Goal: Task Accomplishment & Management: Use online tool/utility

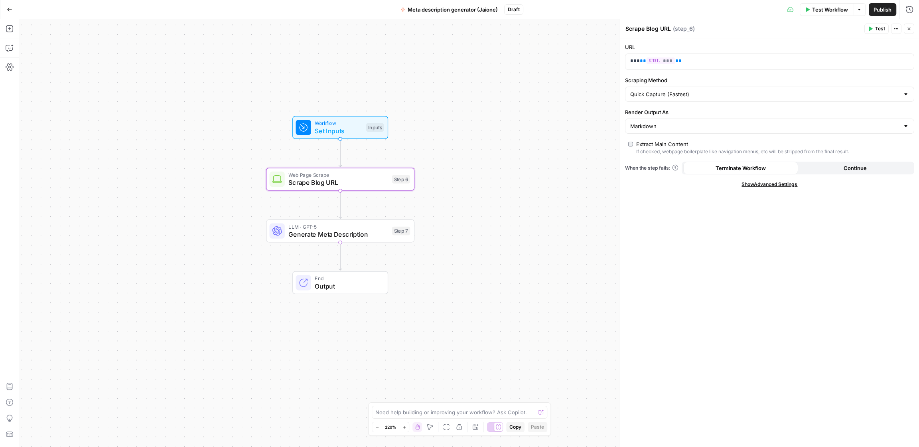
drag, startPoint x: 0, startPoint y: 0, endPoint x: 223, endPoint y: 111, distance: 249.2
click at [223, 111] on div "Workflow Set Inputs Inputs Web Page Scrape Scrape Blog URL Step 6 LLM · GPT-5 G…" at bounding box center [469, 233] width 900 height 428
click at [14, 10] on button "Go Back" at bounding box center [9, 9] width 14 height 14
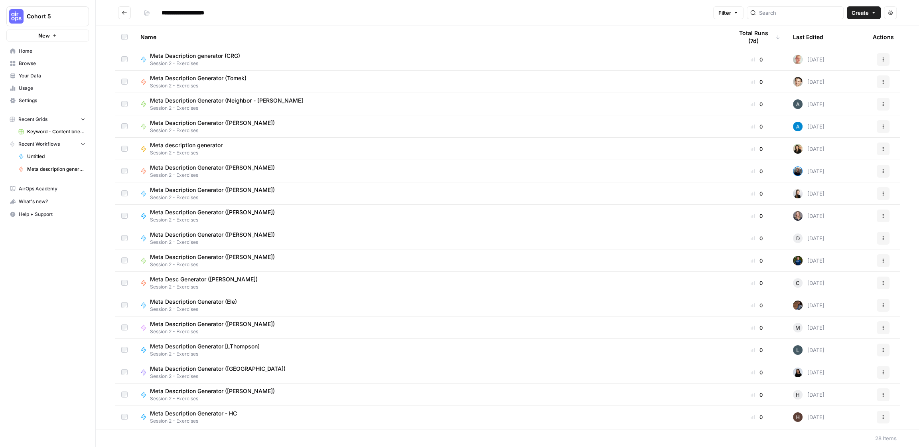
click at [123, 18] on button "Go back" at bounding box center [124, 12] width 13 height 13
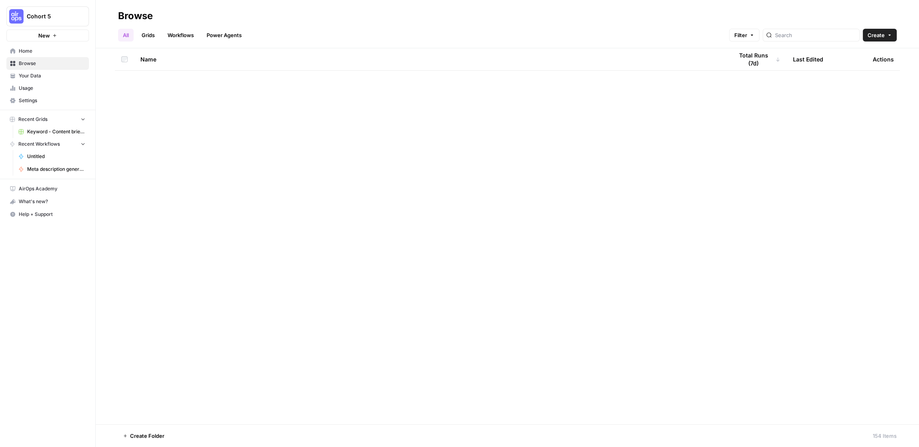
scroll to position [900, 0]
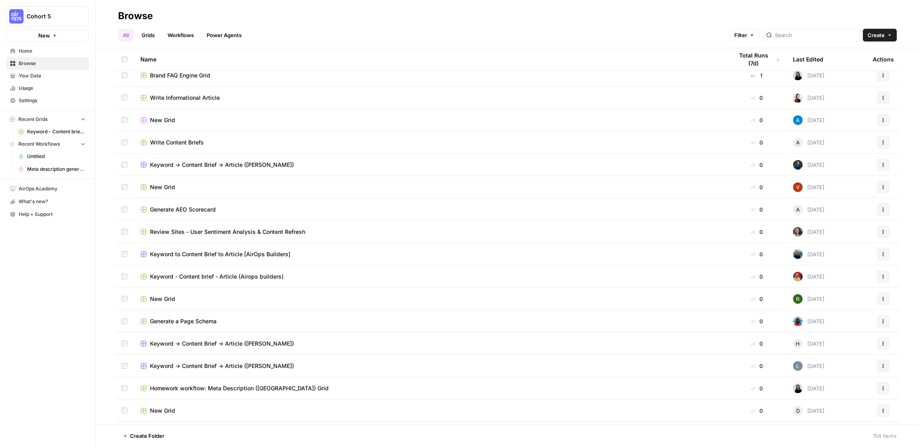
click at [262, 281] on td "Keyword - Content brief - Article (Airops builders)" at bounding box center [430, 276] width 593 height 22
click at [252, 274] on span "Keyword - Content brief - Article (Airops builders)" at bounding box center [217, 276] width 134 height 8
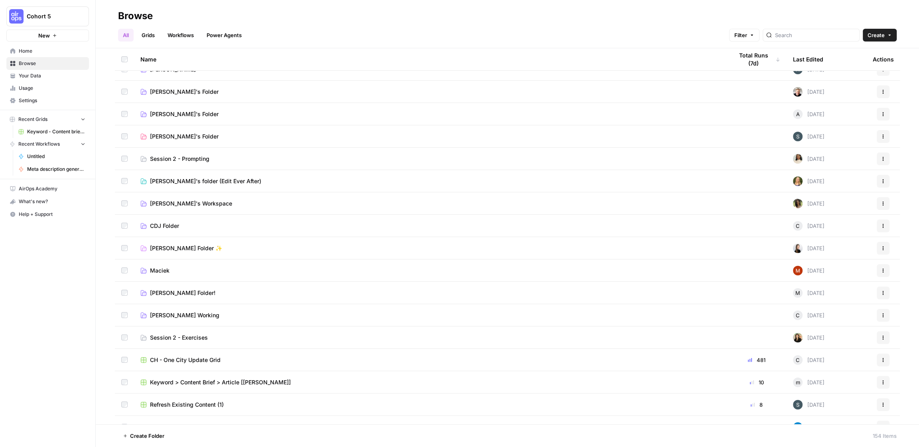
scroll to position [397, 0]
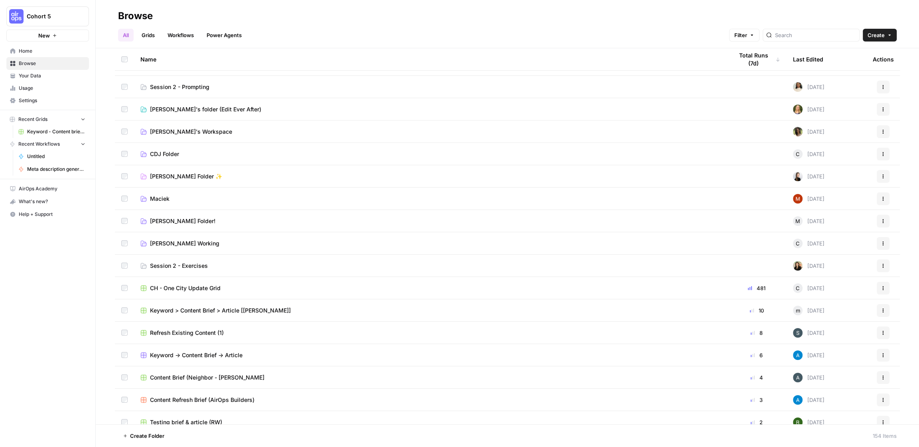
click at [322, 358] on div "Keyword -> Content Brief -> Article" at bounding box center [430, 355] width 580 height 8
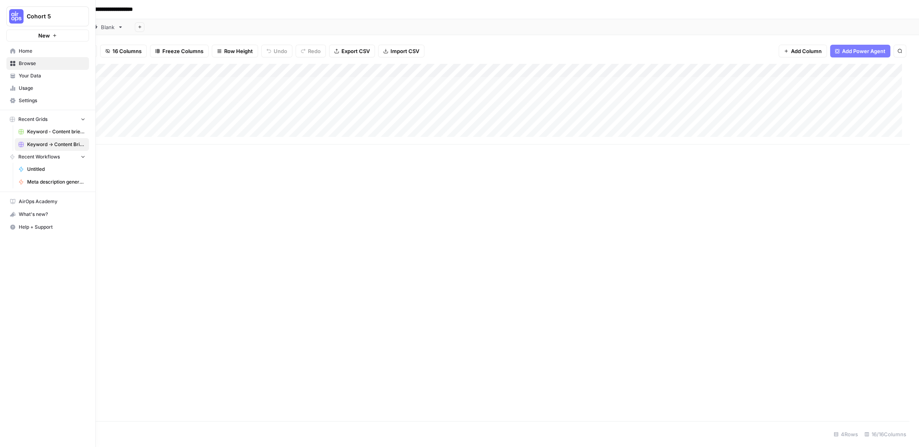
click at [26, 53] on span "Home" at bounding box center [52, 50] width 67 height 7
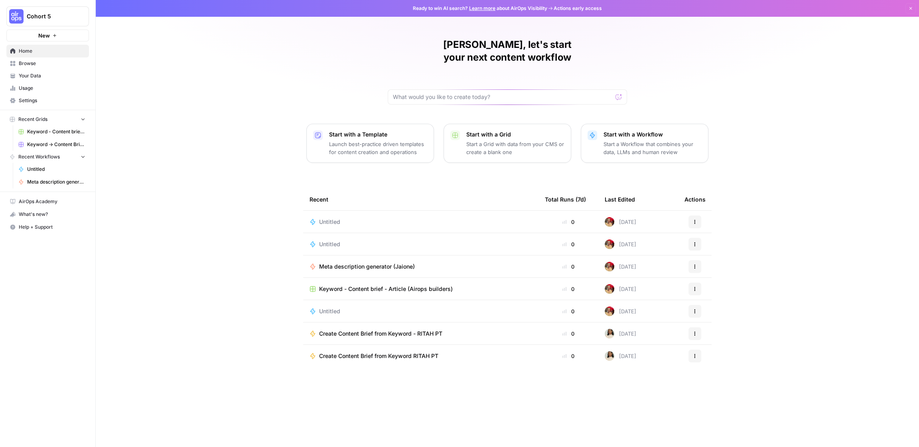
click at [689, 327] on button "Actions" at bounding box center [695, 333] width 13 height 13
click at [651, 350] on td "2 days ago" at bounding box center [638, 356] width 80 height 22
click at [694, 353] on icon "button" at bounding box center [695, 355] width 5 height 5
click at [538, 366] on div "Recent Total Runs (7d) Last Edited Actions Untitled 0 6 days ago Actions Untitl…" at bounding box center [507, 311] width 409 height 246
click at [42, 61] on span "Browse" at bounding box center [52, 63] width 67 height 7
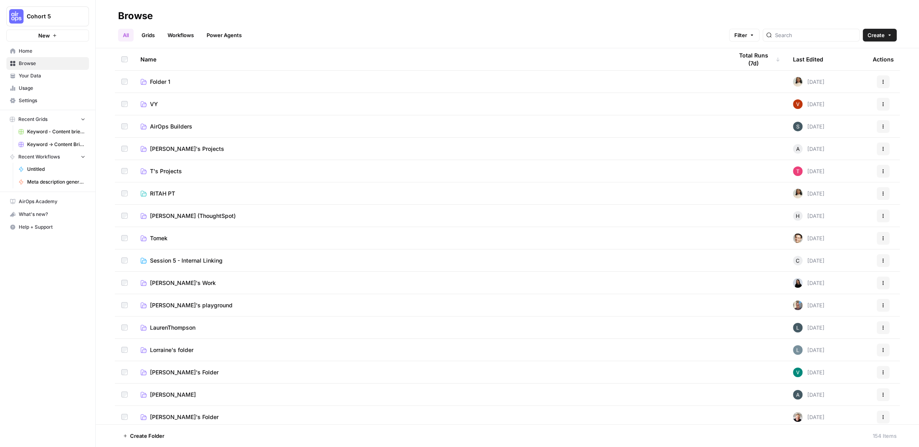
click at [156, 36] on link "Grids" at bounding box center [148, 35] width 23 height 13
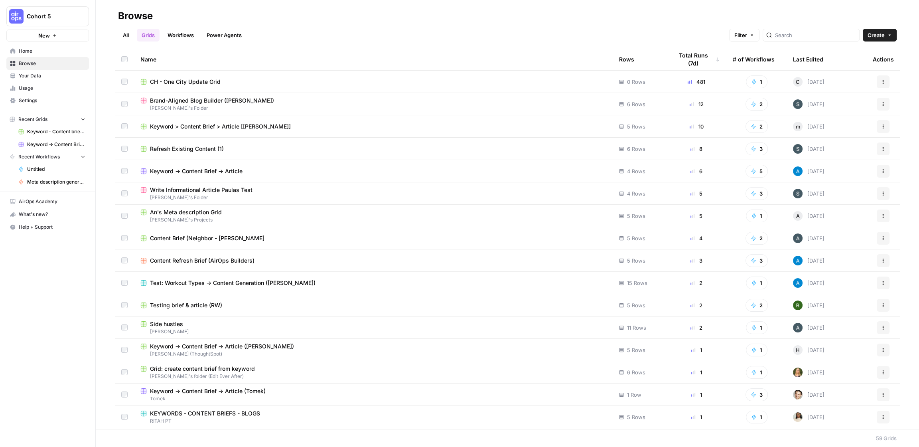
click at [216, 34] on link "Power Agents" at bounding box center [224, 35] width 45 height 13
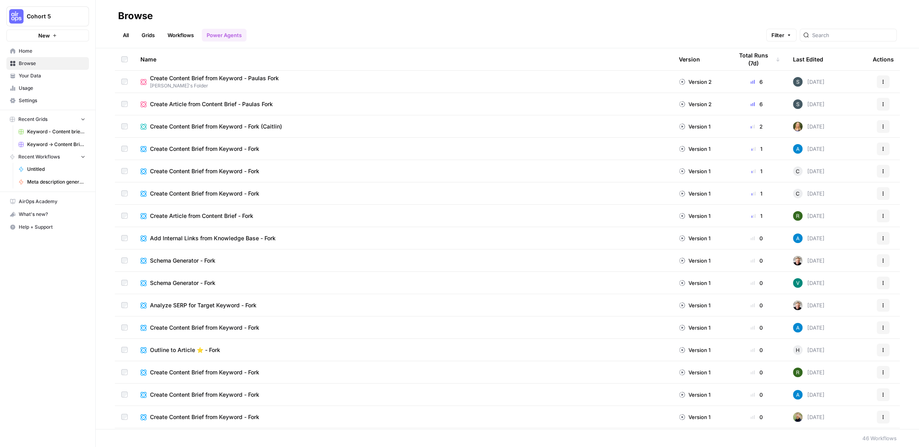
click at [189, 33] on link "Workflows" at bounding box center [181, 35] width 36 height 13
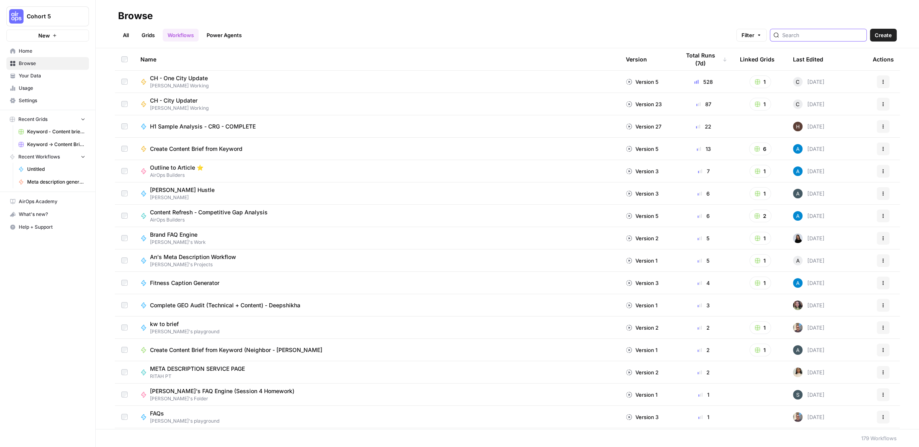
click at [820, 35] on input "search" at bounding box center [822, 35] width 81 height 8
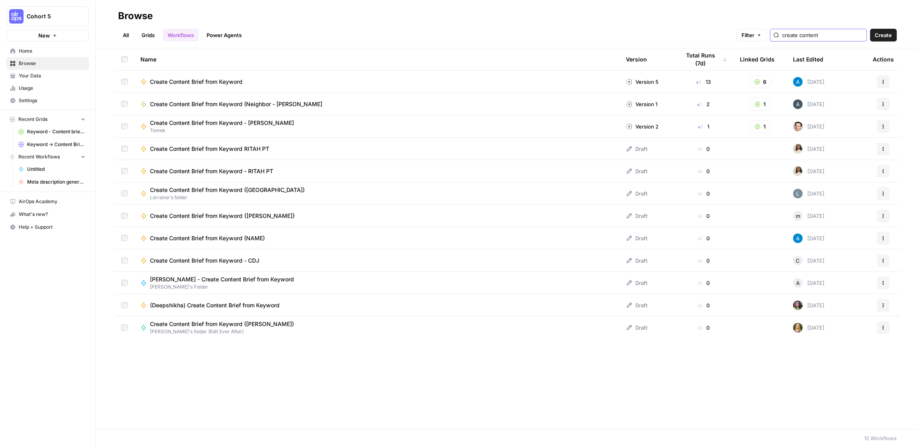
type input "create content"
click at [887, 236] on button "Actions" at bounding box center [883, 238] width 13 height 13
click at [882, 235] on button "Actions" at bounding box center [883, 238] width 13 height 13
click at [884, 216] on icon "button" at bounding box center [883, 215] width 5 height 5
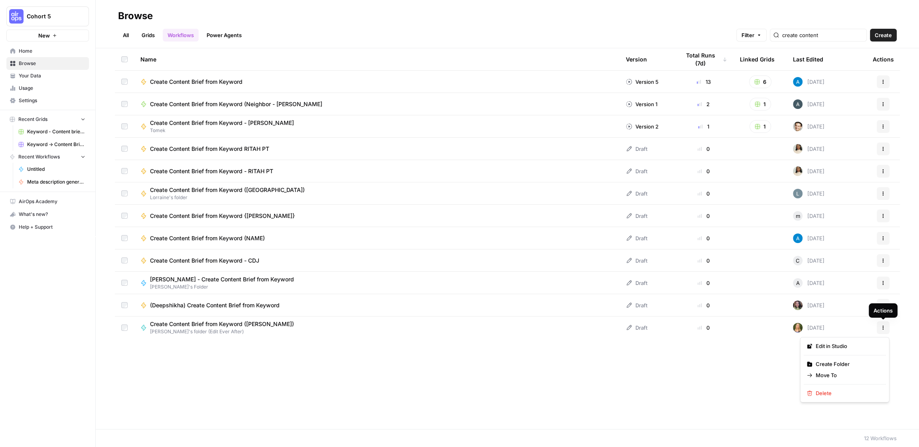
click at [883, 330] on button "Actions" at bounding box center [883, 327] width 13 height 13
click at [884, 301] on button "Actions" at bounding box center [883, 305] width 13 height 13
click at [876, 81] on div "Actions" at bounding box center [883, 81] width 21 height 13
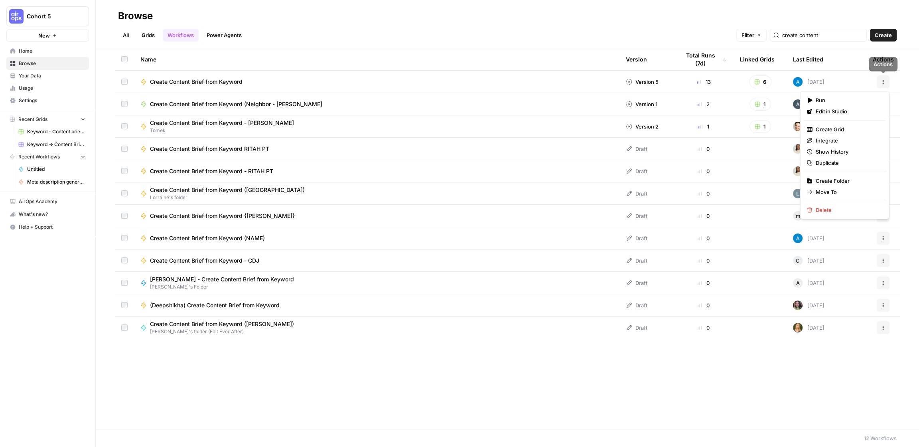
click at [886, 82] on button "Actions" at bounding box center [883, 81] width 13 height 13
click at [851, 162] on span "Duplicate" at bounding box center [848, 163] width 64 height 8
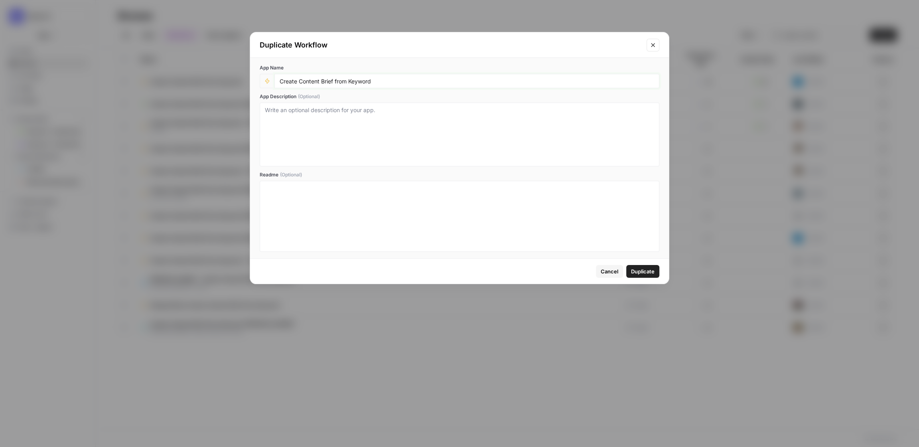
click at [390, 80] on input "Create Content Brief from Keyword" at bounding box center [467, 80] width 375 height 7
type input "Create Content Brief from Keyword (Jaione)"
click at [636, 272] on span "Duplicate" at bounding box center [643, 271] width 24 height 8
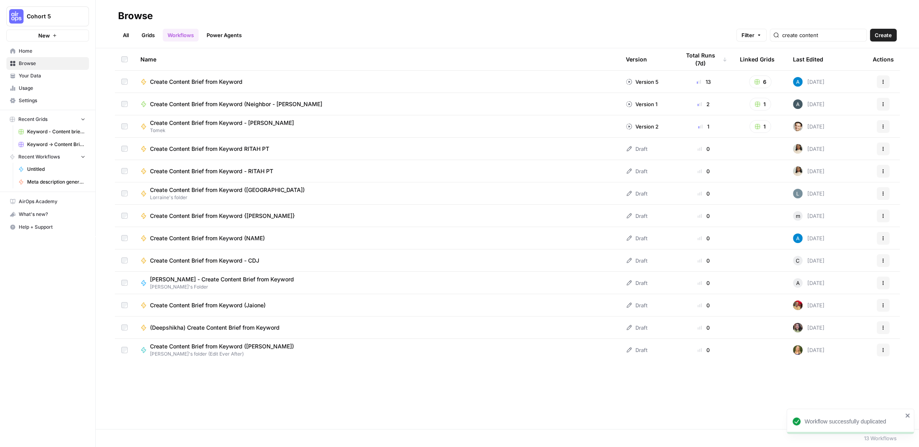
click at [304, 304] on div "Create Content Brief from Keyword (Jaione)" at bounding box center [376, 305] width 473 height 8
click at [304, 304] on div "Browse All Grids Workflows Power Agents Filter create content Create Name Versi…" at bounding box center [507, 223] width 823 height 447
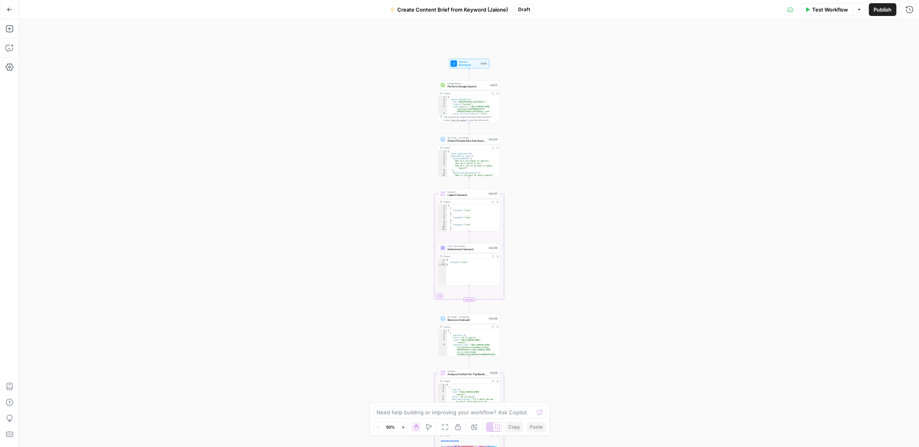
click at [10, 10] on icon "button" at bounding box center [10, 10] width 6 height 6
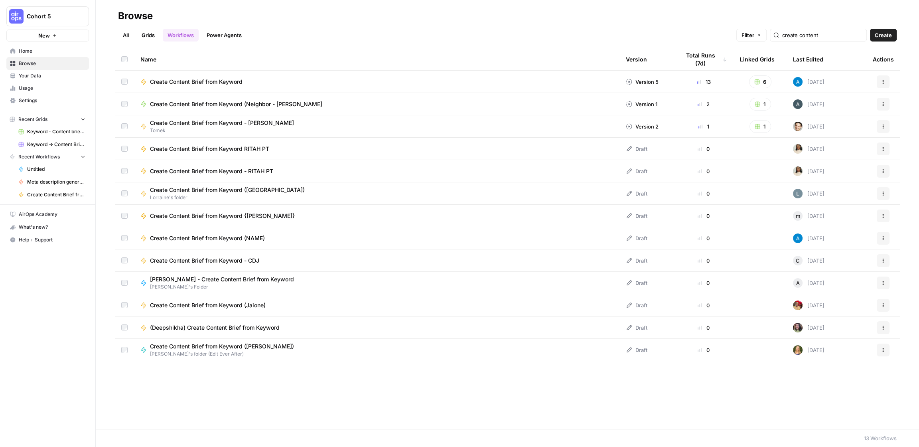
click at [150, 35] on link "Grids" at bounding box center [148, 35] width 23 height 13
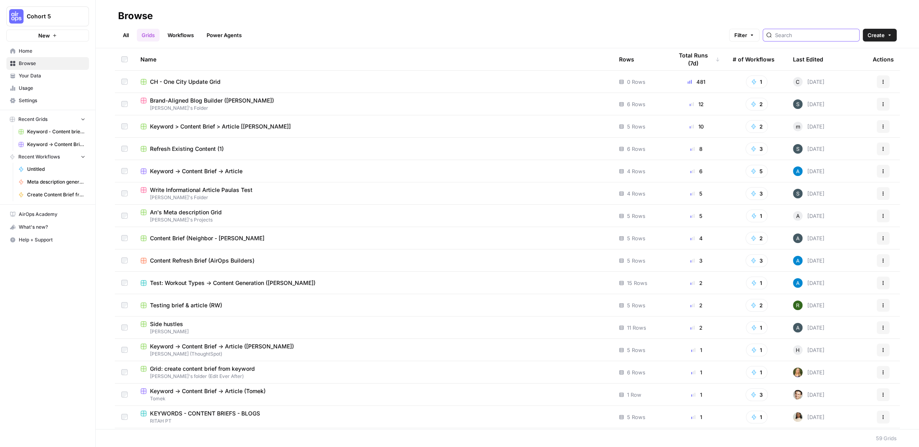
click at [840, 37] on input "search" at bounding box center [815, 35] width 81 height 8
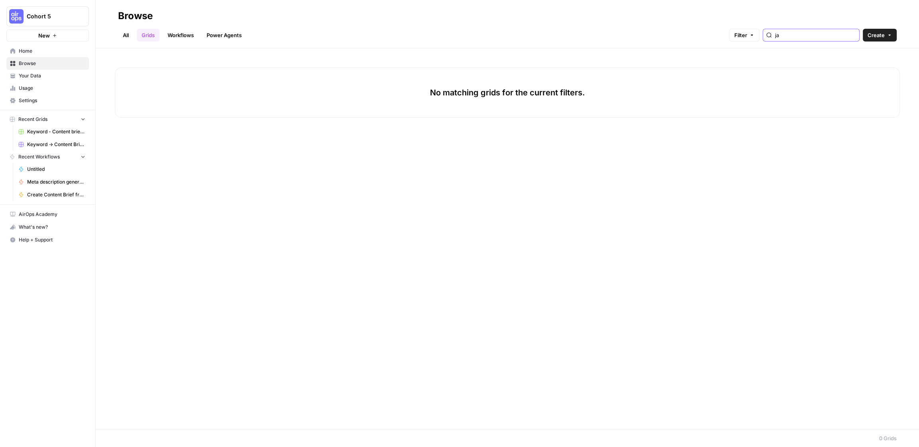
type input "j"
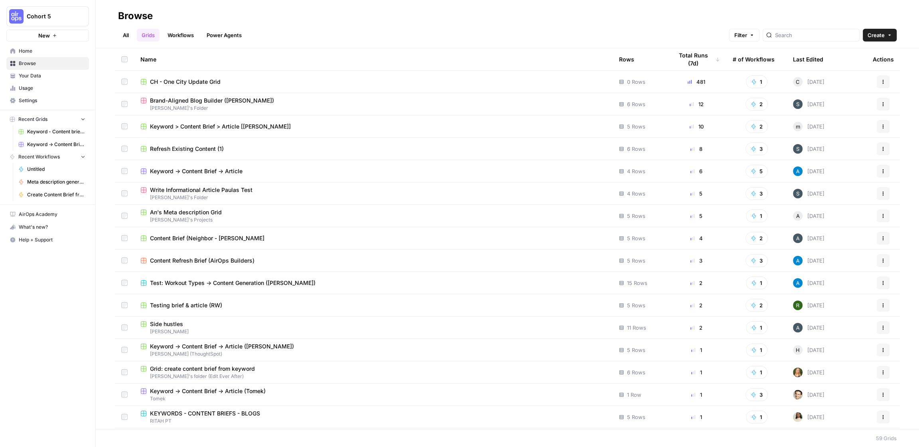
click at [128, 35] on link "All" at bounding box center [126, 35] width 16 height 13
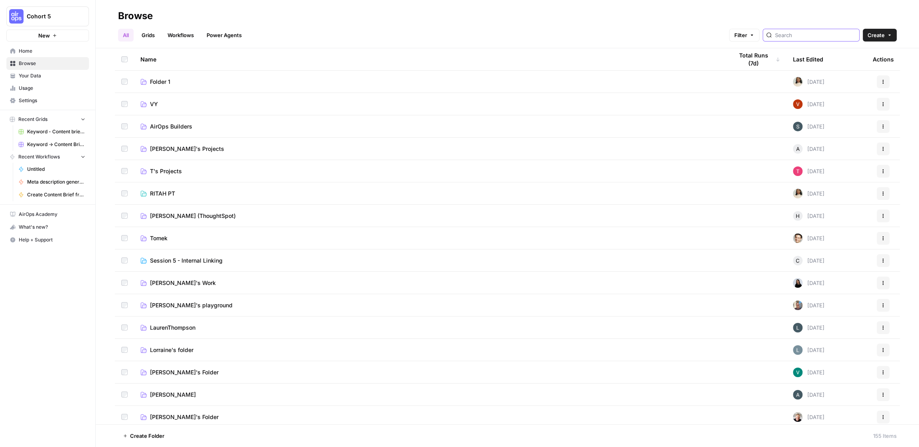
click at [826, 35] on input "search" at bounding box center [815, 35] width 81 height 8
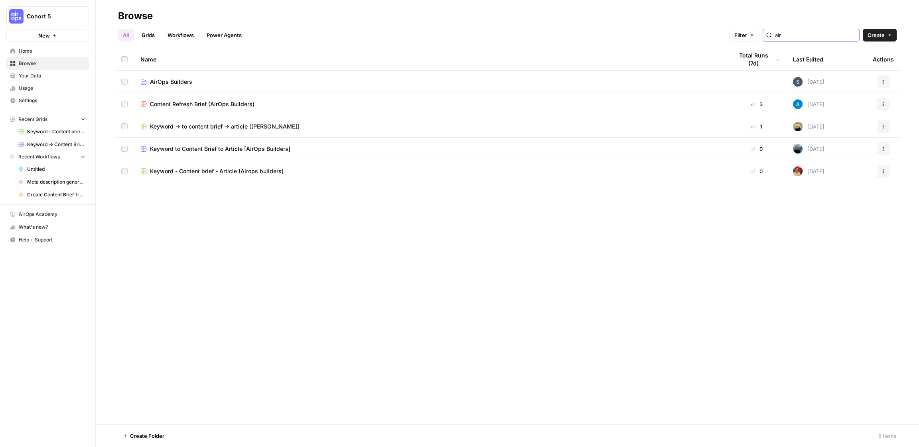
type input "air"
click at [179, 81] on span "AirOps Builders" at bounding box center [171, 82] width 42 height 8
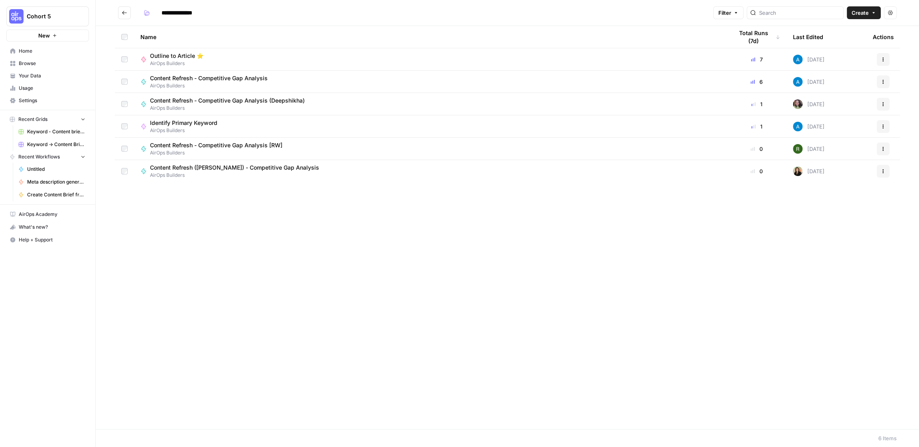
click at [881, 59] on icon "button" at bounding box center [883, 59] width 5 height 5
click at [845, 130] on span "Duplicate" at bounding box center [848, 130] width 64 height 8
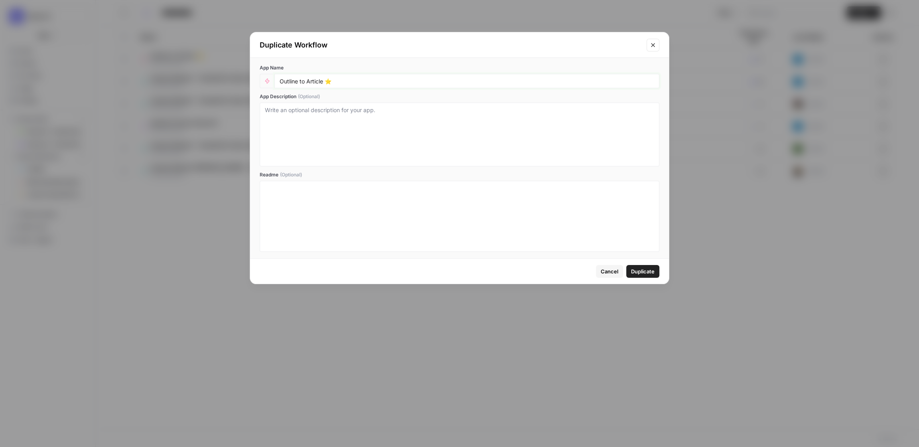
click at [347, 84] on input "Outline to Article ⭐️" at bounding box center [467, 80] width 375 height 7
type input "Outline to Article ⭐️ (Jaione)"
click at [636, 268] on span "Duplicate" at bounding box center [643, 271] width 24 height 8
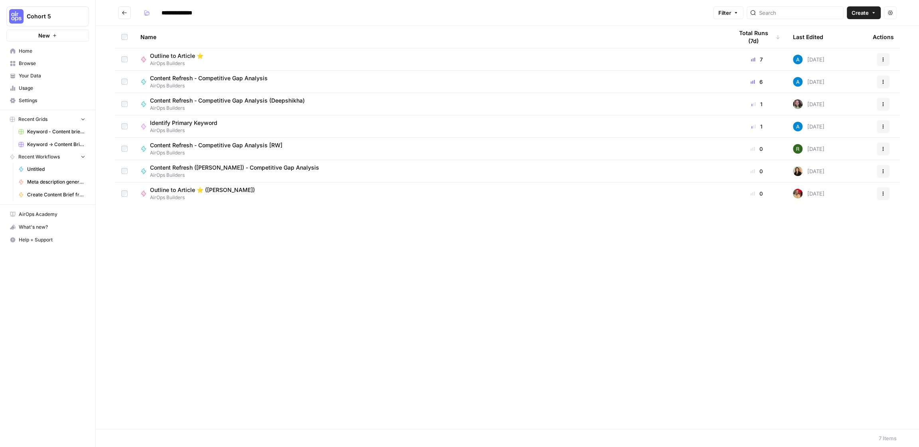
click at [257, 195] on div "Outline to Article ⭐️ (Jaione) AirOps Builders" at bounding box center [430, 193] width 580 height 15
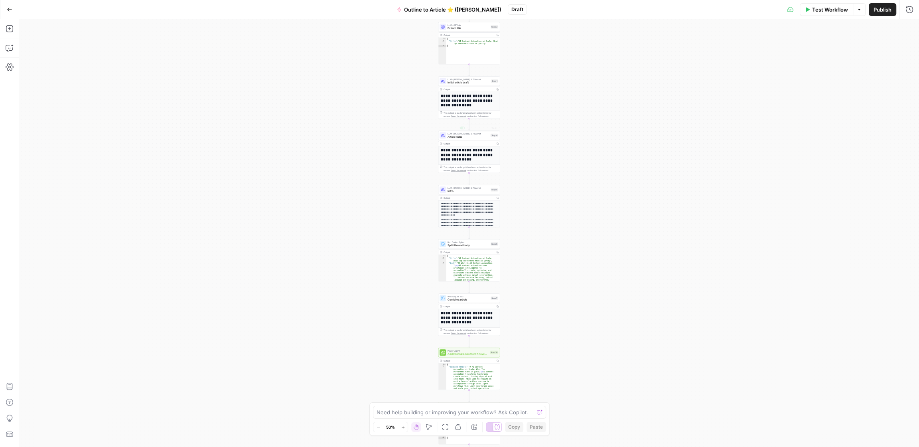
drag, startPoint x: 457, startPoint y: 111, endPoint x: 383, endPoint y: 185, distance: 104.7
click at [383, 185] on div "**********" at bounding box center [469, 233] width 900 height 428
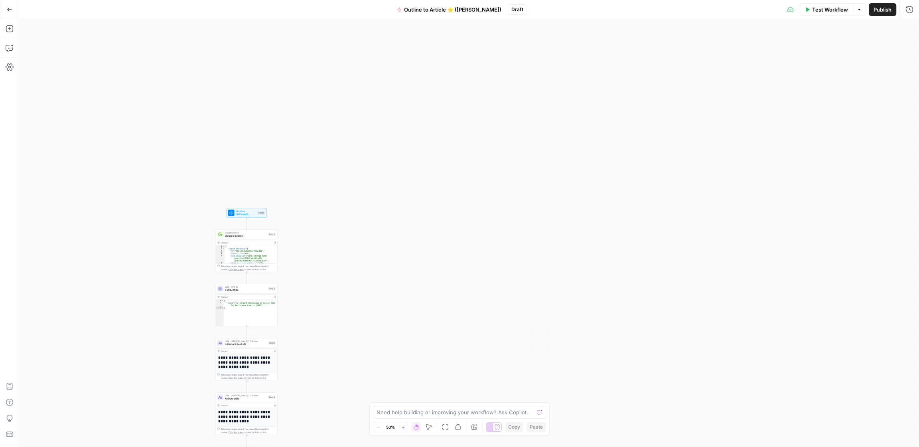
drag, startPoint x: 424, startPoint y: 94, endPoint x: 202, endPoint y: 355, distance: 343.3
click at [202, 355] on div "**********" at bounding box center [469, 233] width 900 height 428
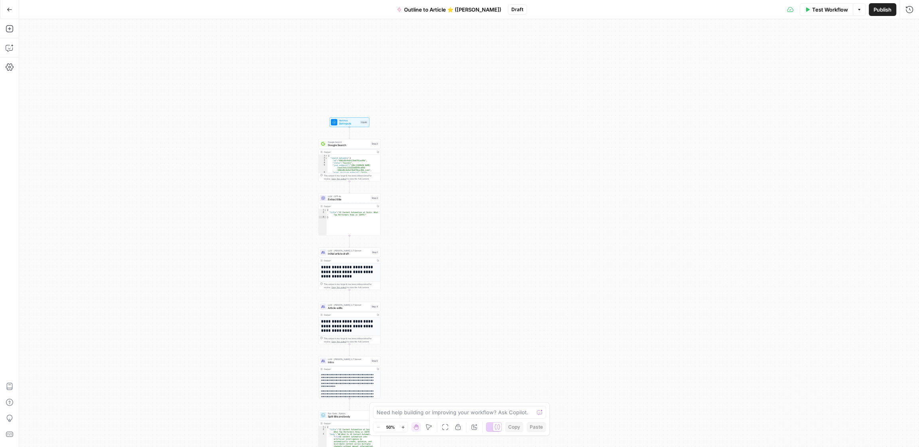
drag, startPoint x: 337, startPoint y: 230, endPoint x: 440, endPoint y: 139, distance: 137.7
click at [440, 139] on div "**********" at bounding box center [469, 233] width 900 height 428
click at [358, 198] on span "Extract title" at bounding box center [348, 199] width 41 height 4
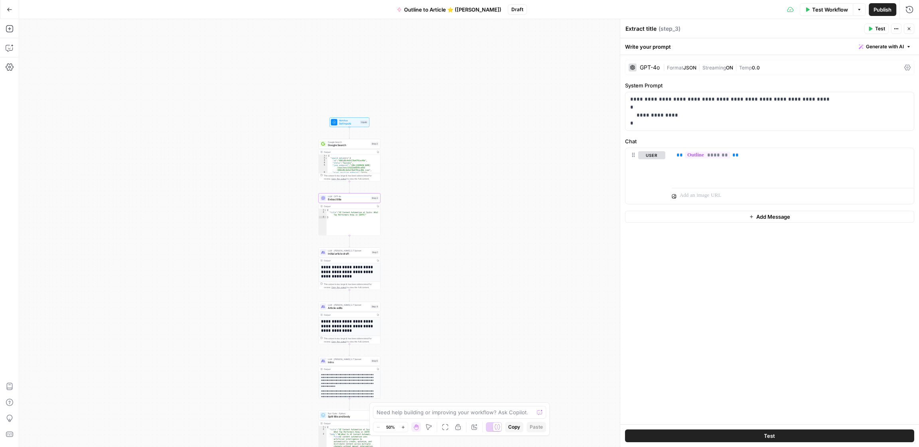
click at [361, 143] on span "Google Search" at bounding box center [348, 145] width 41 height 4
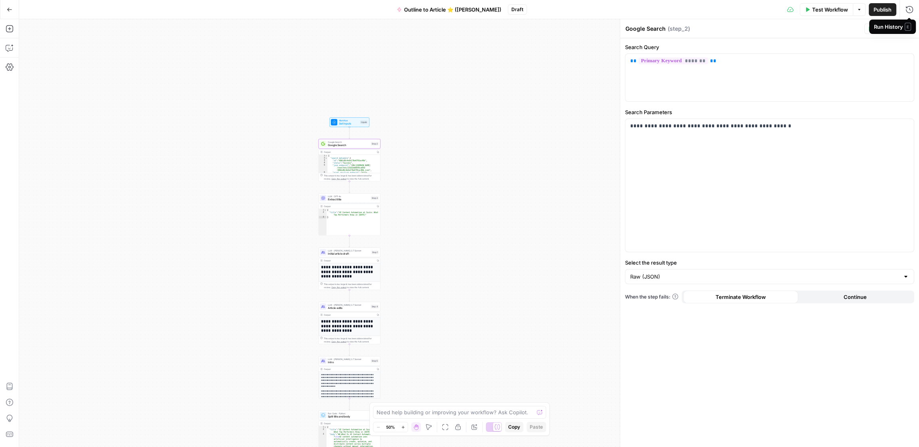
click at [910, 30] on span "E" at bounding box center [908, 27] width 6 height 8
click at [907, 26] on button "Close" at bounding box center [909, 29] width 10 height 10
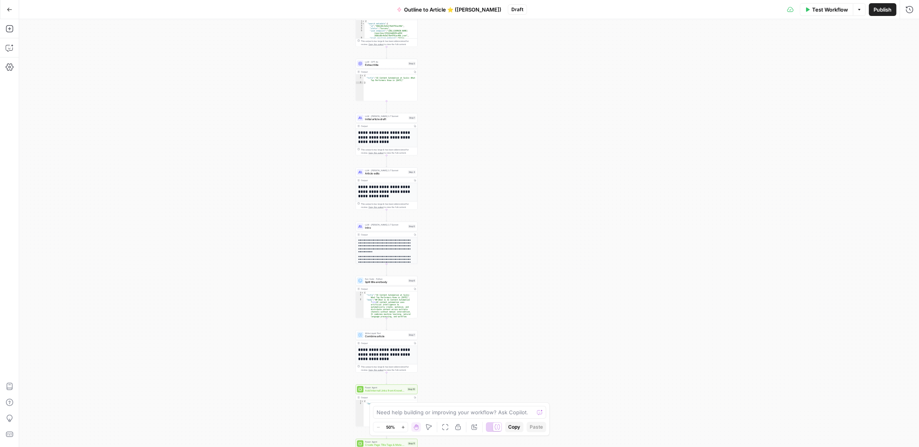
drag, startPoint x: 443, startPoint y: 280, endPoint x: 481, endPoint y: 138, distance: 147.0
click at [480, 140] on div "**********" at bounding box center [469, 233] width 900 height 428
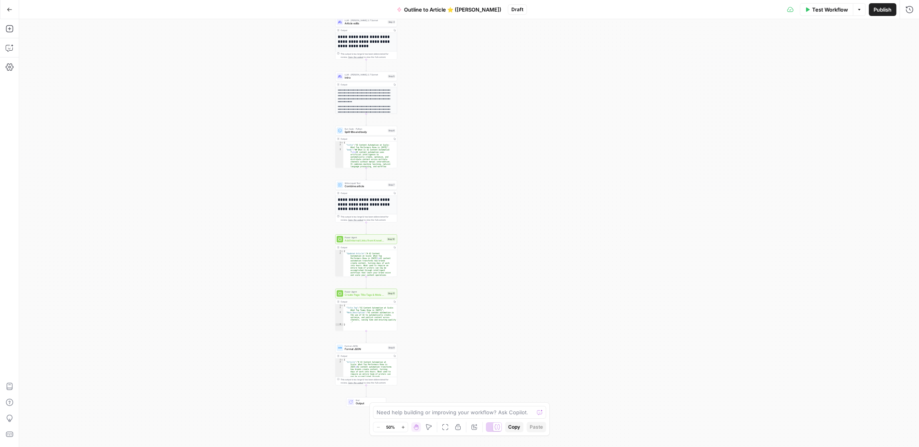
drag, startPoint x: 530, startPoint y: 322, endPoint x: 509, endPoint y: 178, distance: 145.5
click at [509, 178] on div "**********" at bounding box center [469, 233] width 900 height 428
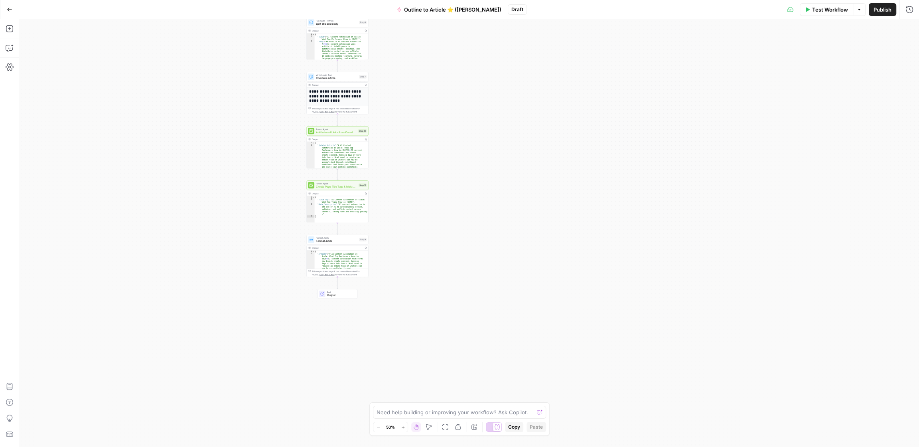
drag, startPoint x: 514, startPoint y: 321, endPoint x: 485, endPoint y: 213, distance: 111.9
click at [485, 213] on div "**********" at bounding box center [469, 233] width 900 height 428
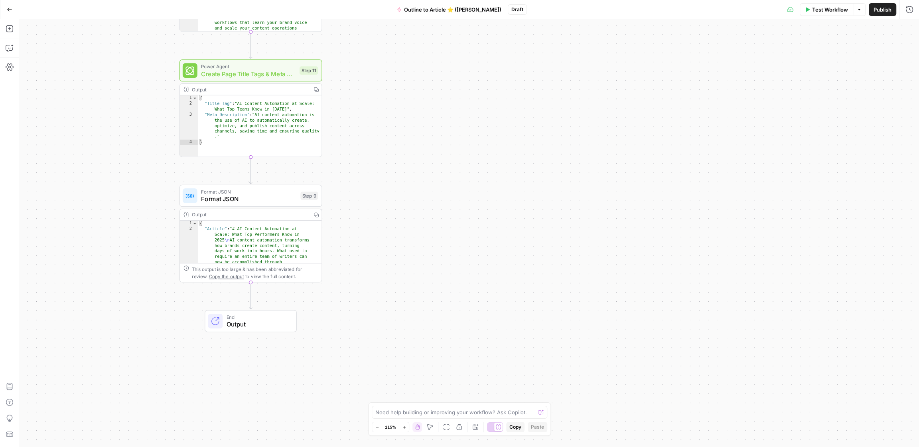
drag, startPoint x: 335, startPoint y: 223, endPoint x: 377, endPoint y: 282, distance: 72.4
click at [377, 282] on div "**********" at bounding box center [469, 233] width 900 height 428
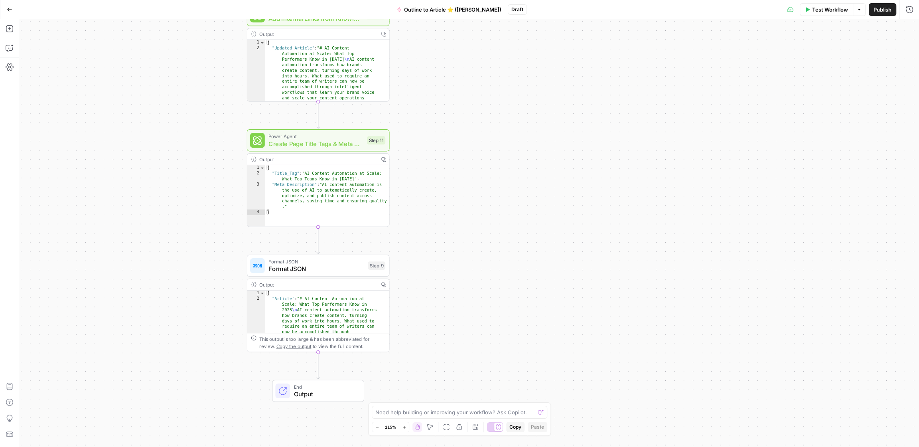
drag, startPoint x: 381, startPoint y: 197, endPoint x: 450, endPoint y: 270, distance: 100.2
click at [450, 270] on div "**********" at bounding box center [469, 233] width 900 height 428
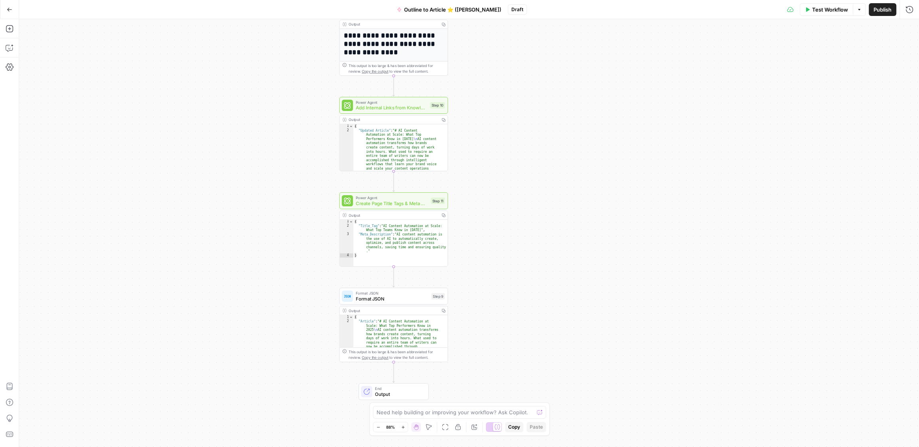
drag, startPoint x: 440, startPoint y: 241, endPoint x: 499, endPoint y: 294, distance: 79.1
click at [498, 294] on div "**********" at bounding box center [469, 233] width 900 height 428
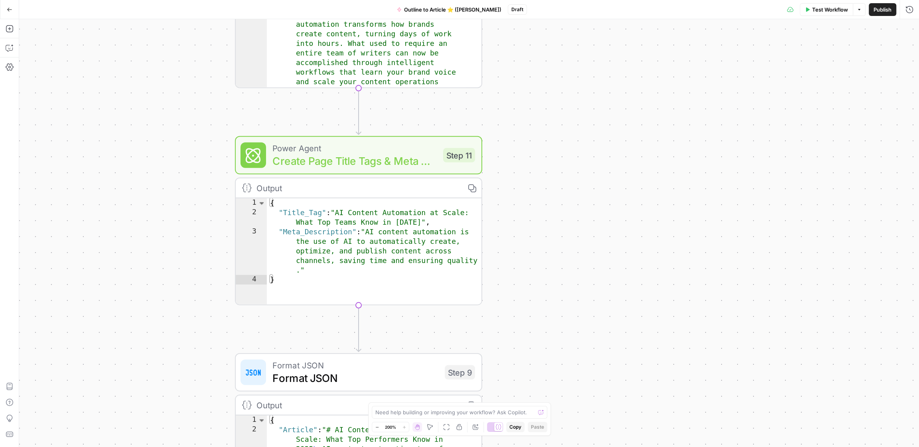
drag, startPoint x: 454, startPoint y: 266, endPoint x: 523, endPoint y: 282, distance: 71.1
click at [523, 282] on div "**********" at bounding box center [469, 233] width 900 height 428
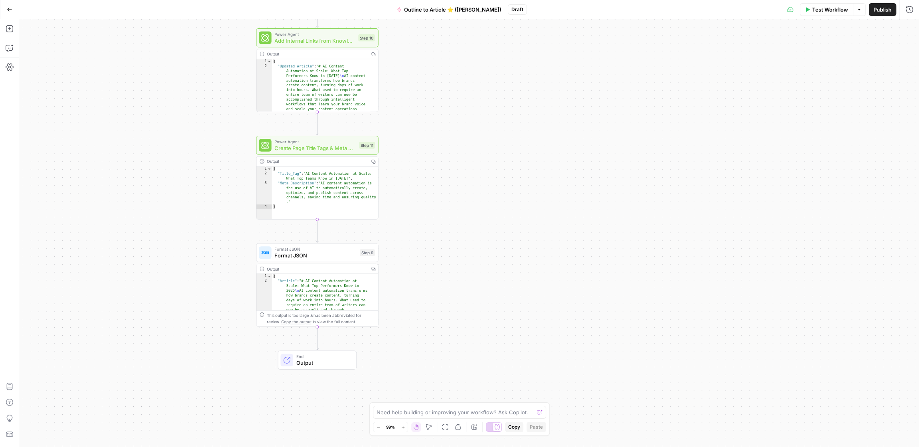
drag, startPoint x: 579, startPoint y: 270, endPoint x: 428, endPoint y: 205, distance: 164.5
click at [428, 205] on div "**********" at bounding box center [469, 233] width 900 height 428
click at [907, 10] on icon "button" at bounding box center [910, 10] width 8 height 8
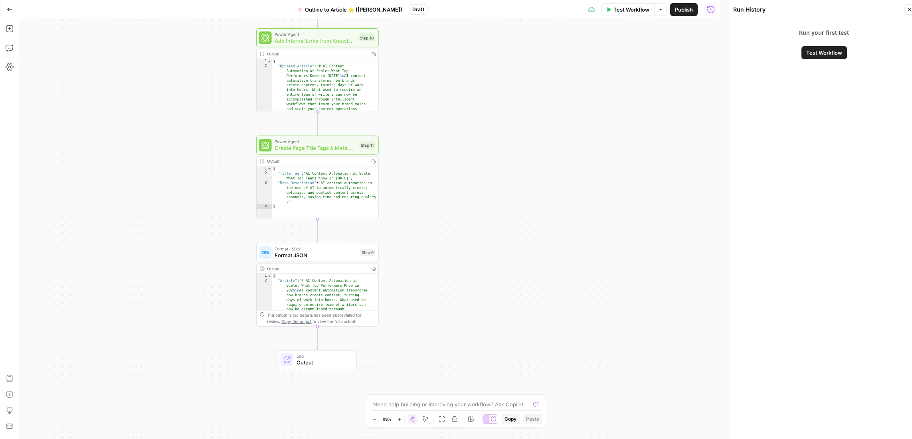
click at [815, 54] on span "Test Workflow" at bounding box center [824, 53] width 36 height 8
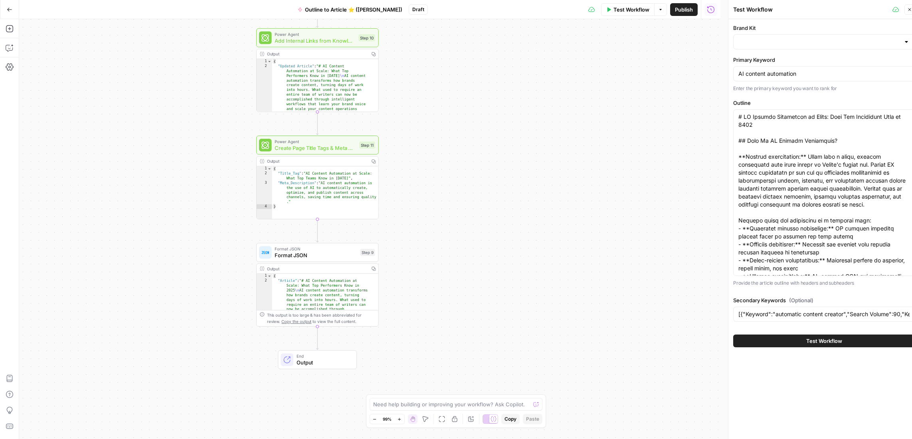
type input "AirOps"
click at [842, 338] on button "Test Workflow" at bounding box center [824, 341] width 182 height 13
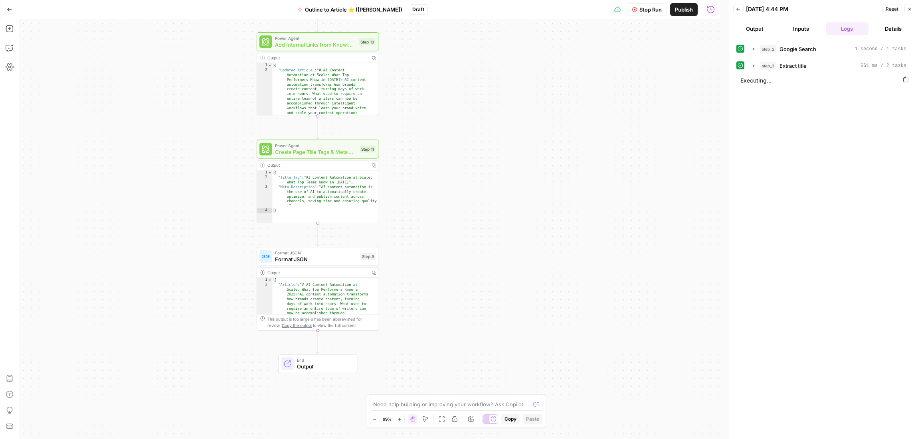
drag, startPoint x: 502, startPoint y: 134, endPoint x: 547, endPoint y: 315, distance: 186.9
click at [547, 315] on div "**********" at bounding box center [369, 229] width 701 height 420
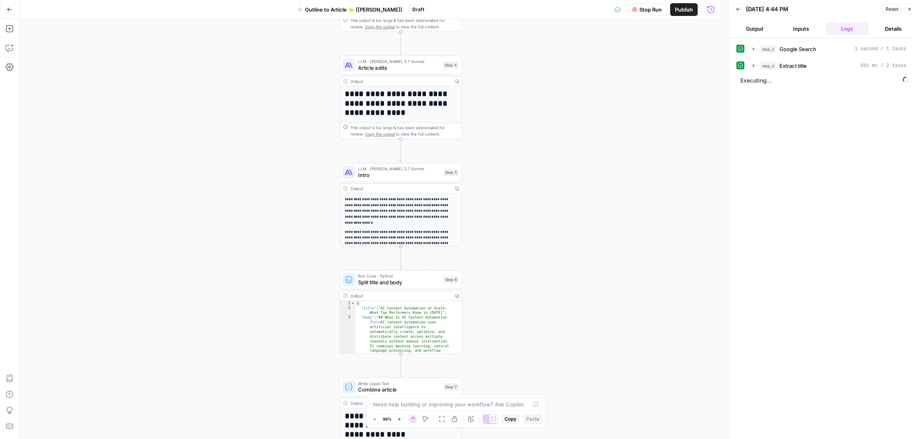
drag, startPoint x: 476, startPoint y: 43, endPoint x: 501, endPoint y: 375, distance: 332.5
click at [501, 375] on div "**********" at bounding box center [369, 229] width 701 height 420
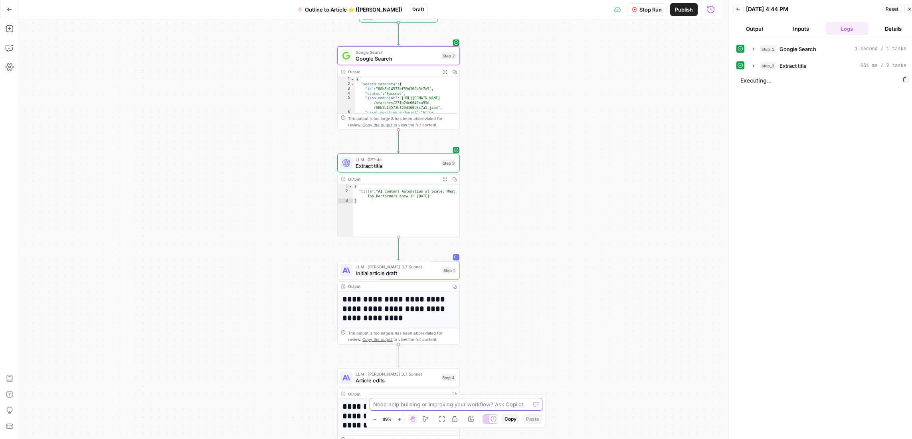
drag, startPoint x: 486, startPoint y: 87, endPoint x: 503, endPoint y: 401, distance: 314.9
click at [503, 401] on body "Cohort 5 New Home Browse Your Data Usage Settings Recent Grids Keyword - Conten…" at bounding box center [456, 219] width 912 height 439
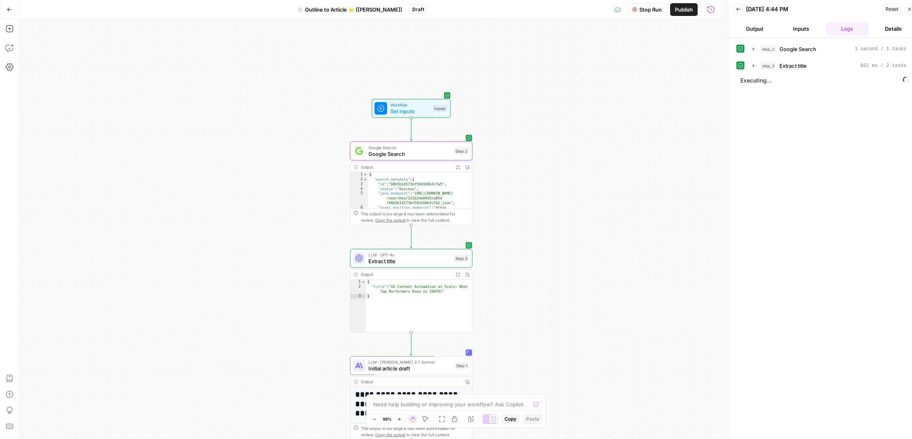
drag, startPoint x: 507, startPoint y: 133, endPoint x: 512, endPoint y: 154, distance: 21.6
click at [512, 154] on div "**********" at bounding box center [369, 229] width 701 height 420
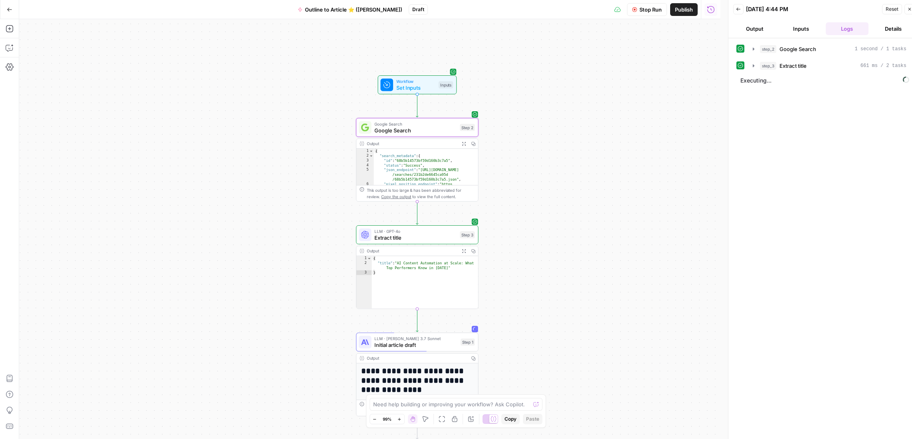
drag, startPoint x: 492, startPoint y: 141, endPoint x: 497, endPoint y: 118, distance: 23.0
click at [497, 118] on div "**********" at bounding box center [369, 229] width 701 height 420
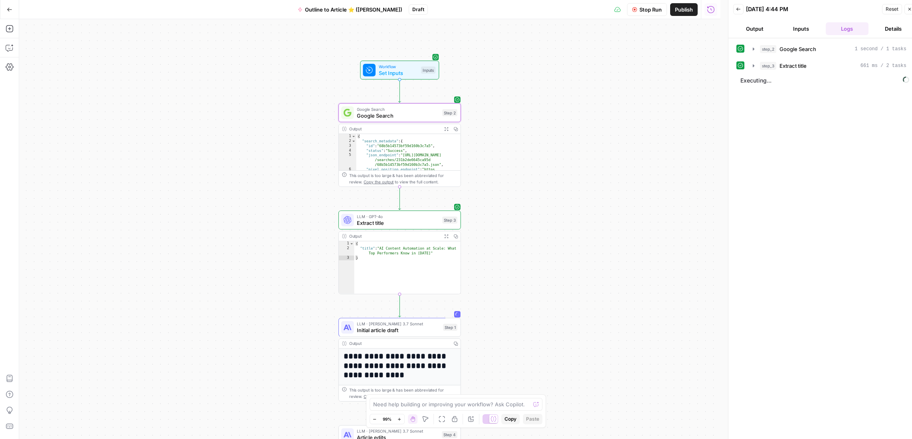
drag, startPoint x: 501, startPoint y: 129, endPoint x: 484, endPoint y: 114, distance: 22.9
click at [484, 114] on div "**********" at bounding box center [369, 229] width 701 height 420
click at [409, 66] on span "Workflow" at bounding box center [398, 66] width 39 height 6
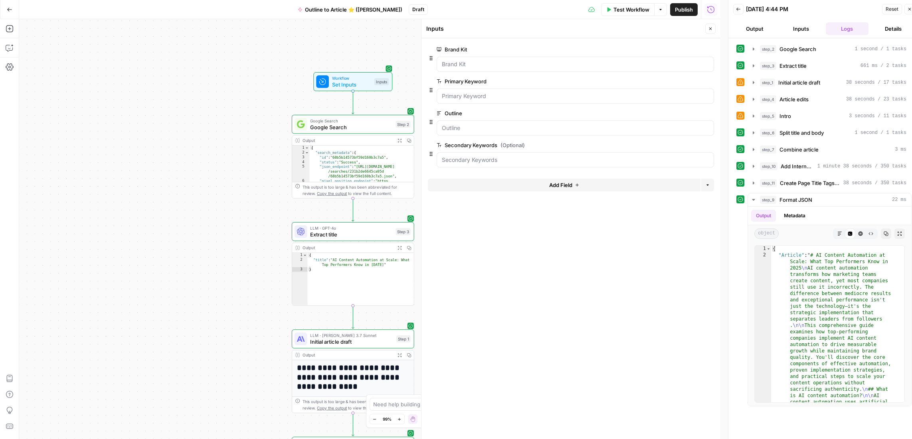
drag, startPoint x: 242, startPoint y: 184, endPoint x: 195, endPoint y: 196, distance: 48.1
click at [195, 196] on div "**********" at bounding box center [369, 229] width 701 height 420
click at [381, 128] on span "Google Search" at bounding box center [351, 127] width 82 height 8
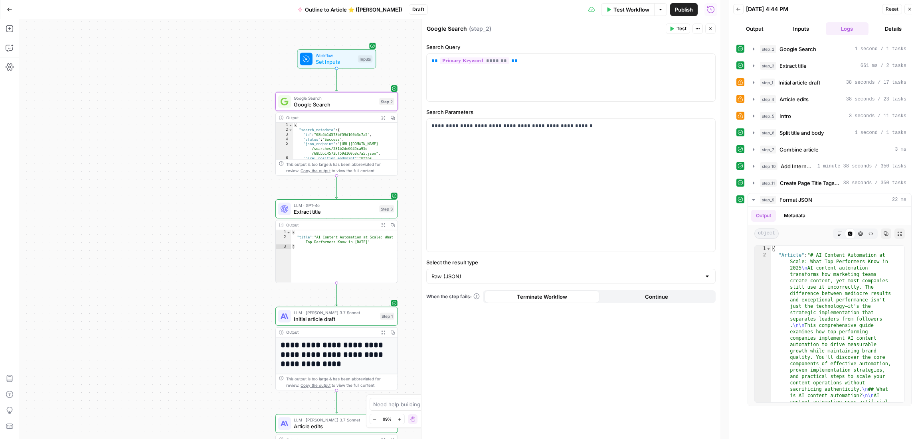
drag, startPoint x: 272, startPoint y: 279, endPoint x: 252, endPoint y: 251, distance: 35.4
click at [252, 251] on div "**********" at bounding box center [369, 229] width 701 height 420
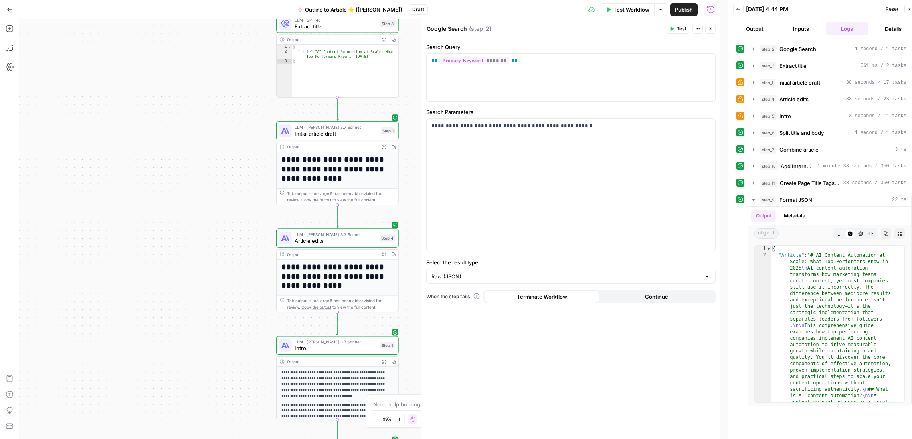
drag, startPoint x: 249, startPoint y: 247, endPoint x: 244, endPoint y: 67, distance: 180.0
click at [245, 68] on div "**********" at bounding box center [369, 229] width 701 height 420
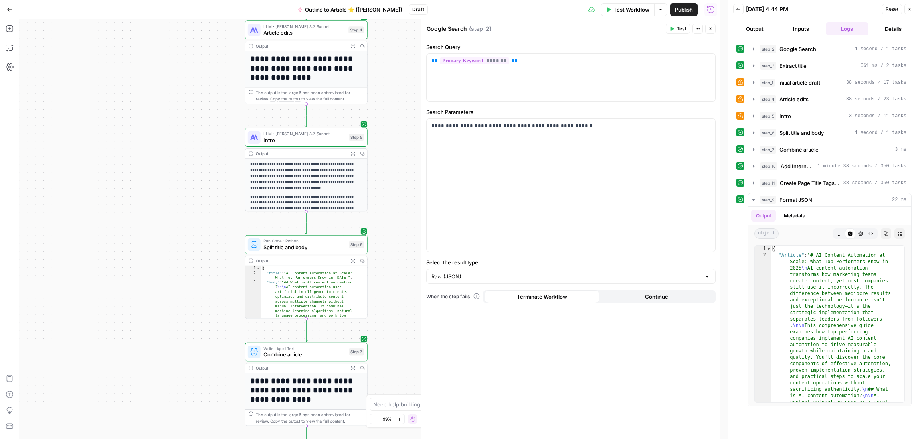
drag, startPoint x: 235, startPoint y: 328, endPoint x: 209, endPoint y: 142, distance: 187.6
click at [209, 142] on div "**********" at bounding box center [369, 229] width 701 height 420
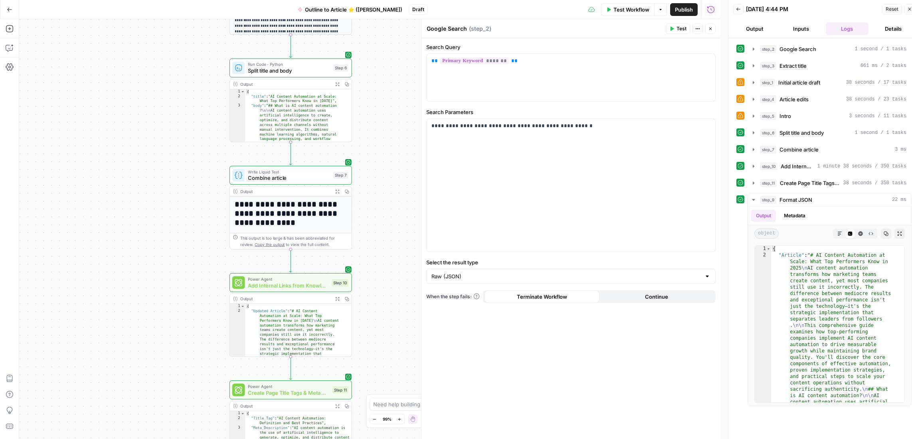
drag, startPoint x: 217, startPoint y: 303, endPoint x: 201, endPoint y: 130, distance: 173.4
click at [201, 130] on div "**********" at bounding box center [369, 229] width 701 height 420
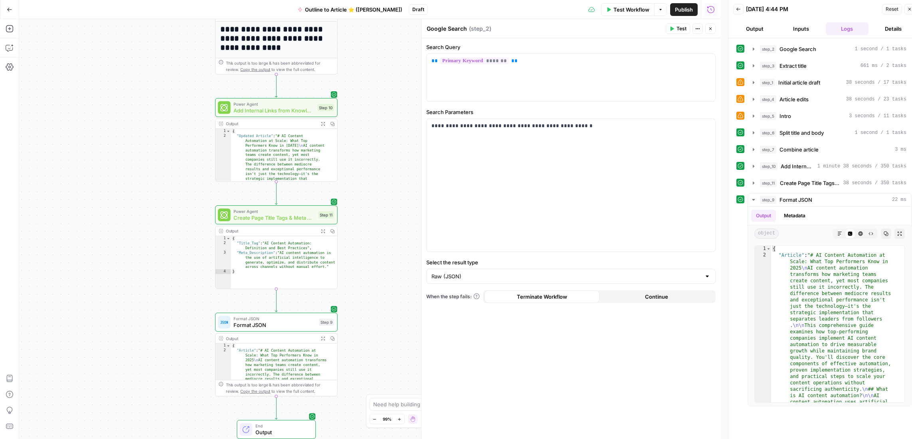
drag, startPoint x: 214, startPoint y: 306, endPoint x: 200, endPoint y: 131, distance: 175.7
click at [200, 131] on div "**********" at bounding box center [369, 229] width 701 height 420
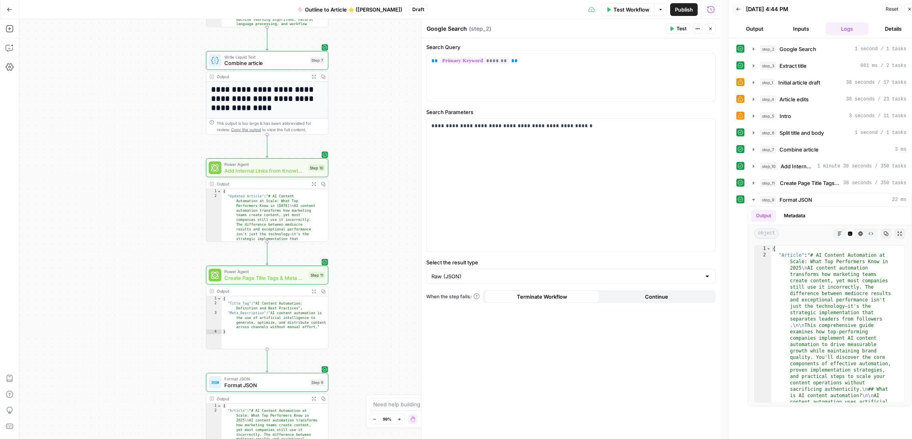
drag, startPoint x: 195, startPoint y: 361, endPoint x: 186, endPoint y: 422, distance: 61.7
click at [186, 422] on div "**********" at bounding box center [369, 229] width 701 height 420
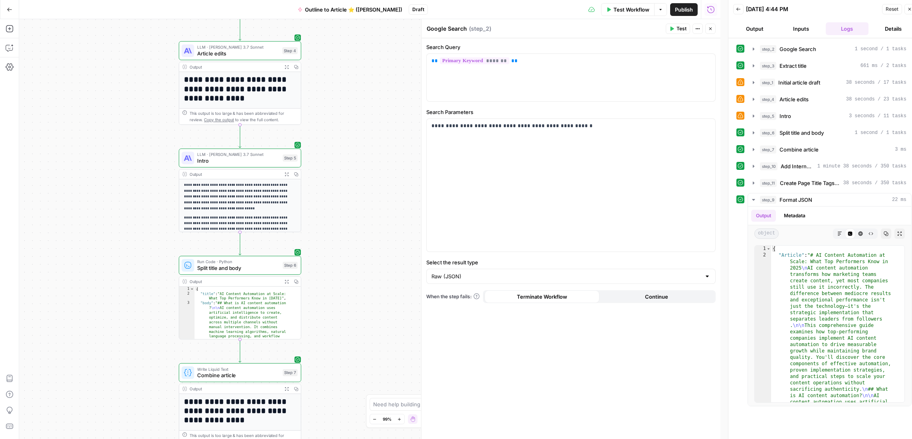
drag, startPoint x: 193, startPoint y: 70, endPoint x: 166, endPoint y: 379, distance: 310.7
click at [166, 379] on div "**********" at bounding box center [369, 229] width 701 height 420
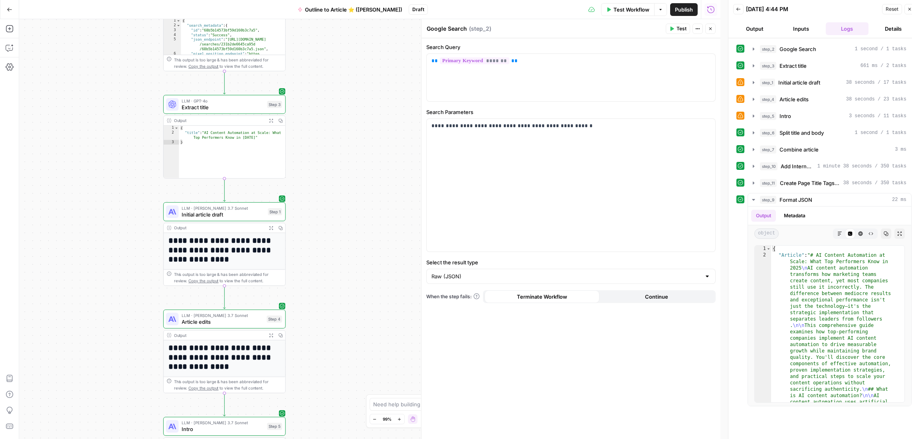
drag, startPoint x: 154, startPoint y: 77, endPoint x: 138, endPoint y: 346, distance: 270.2
click at [138, 346] on div "**********" at bounding box center [369, 229] width 701 height 420
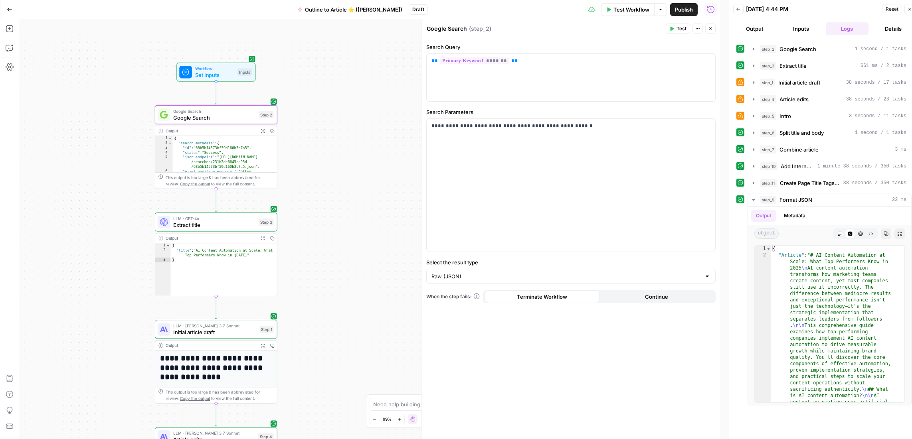
drag, startPoint x: 145, startPoint y: 136, endPoint x: 138, endPoint y: 353, distance: 216.7
click at [138, 353] on div "**********" at bounding box center [369, 229] width 701 height 420
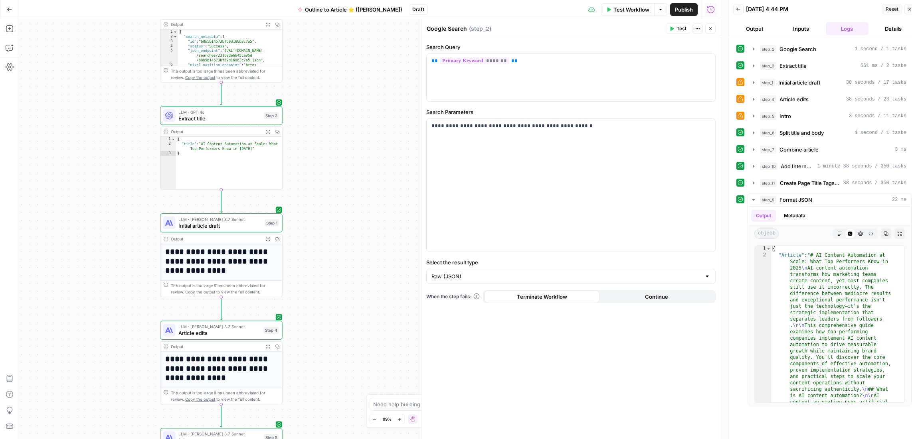
drag, startPoint x: 128, startPoint y: 326, endPoint x: 133, endPoint y: 118, distance: 207.9
click at [133, 118] on div "**********" at bounding box center [369, 229] width 701 height 420
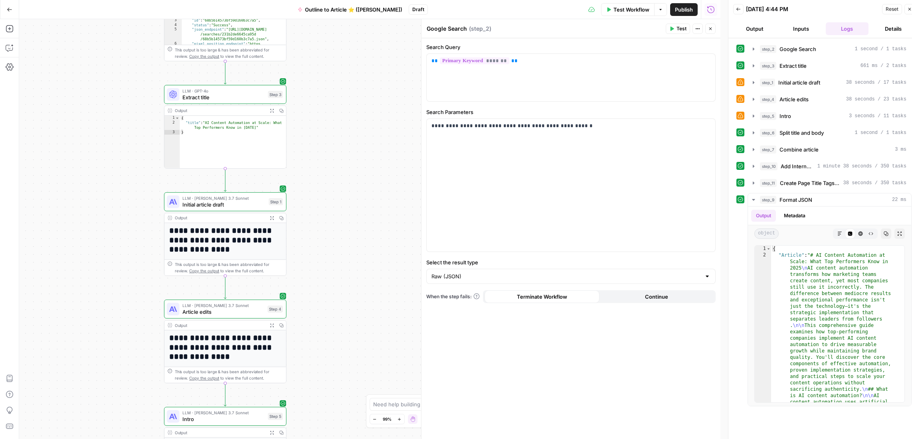
drag, startPoint x: 110, startPoint y: 284, endPoint x: 114, endPoint y: 262, distance: 21.5
click at [114, 262] on div "**********" at bounding box center [369, 229] width 701 height 420
click at [203, 205] on span "Initial article draft" at bounding box center [223, 205] width 83 height 8
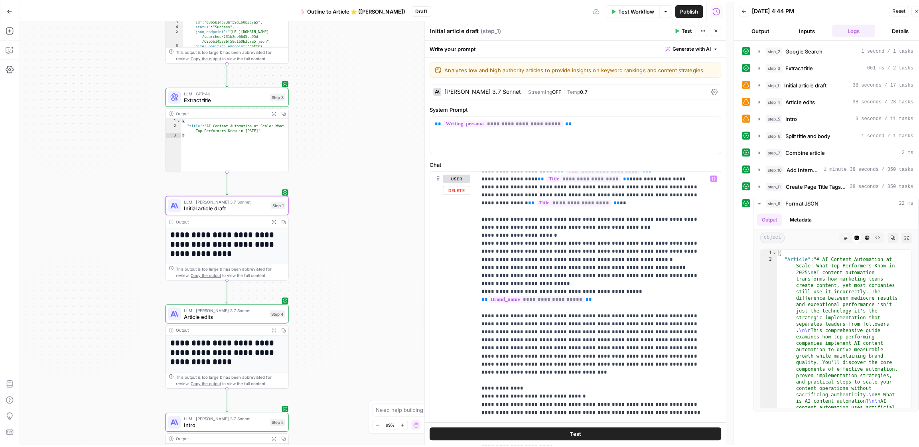
scroll to position [849, 0]
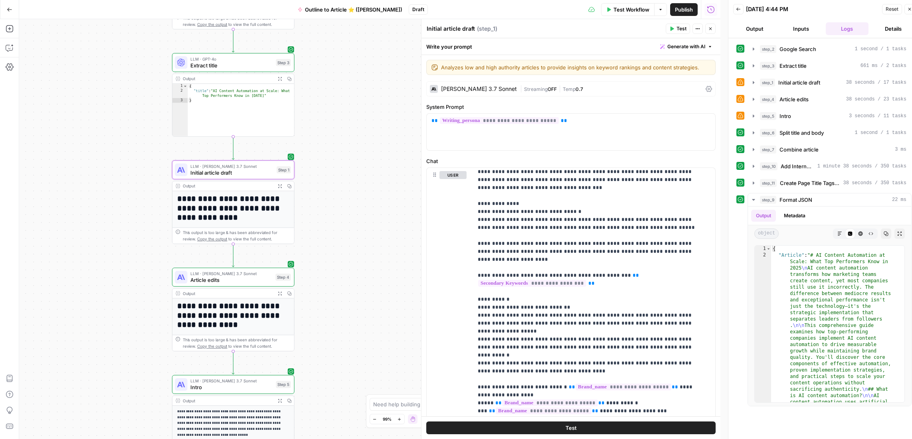
drag, startPoint x: 136, startPoint y: 257, endPoint x: 145, endPoint y: 224, distance: 34.2
click at [145, 224] on div "**********" at bounding box center [369, 229] width 701 height 420
click at [228, 283] on div "LLM · Claude 3.7 Sonnet Article edits Step 4 Copy step Delete step Edit Note Te…" at bounding box center [233, 275] width 122 height 19
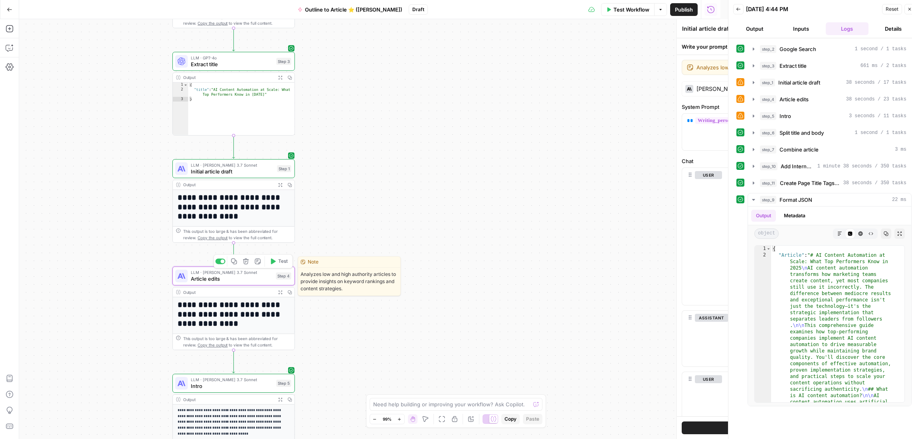
type textarea "Article edits"
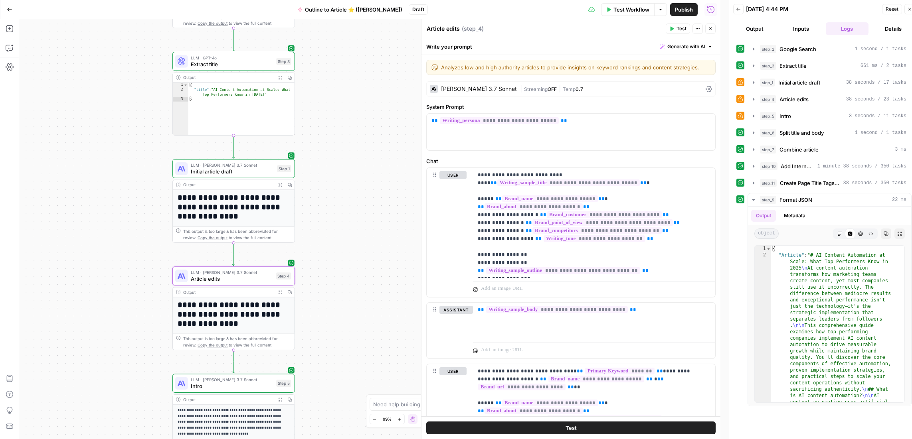
click at [906, 8] on button "Close" at bounding box center [909, 9] width 10 height 10
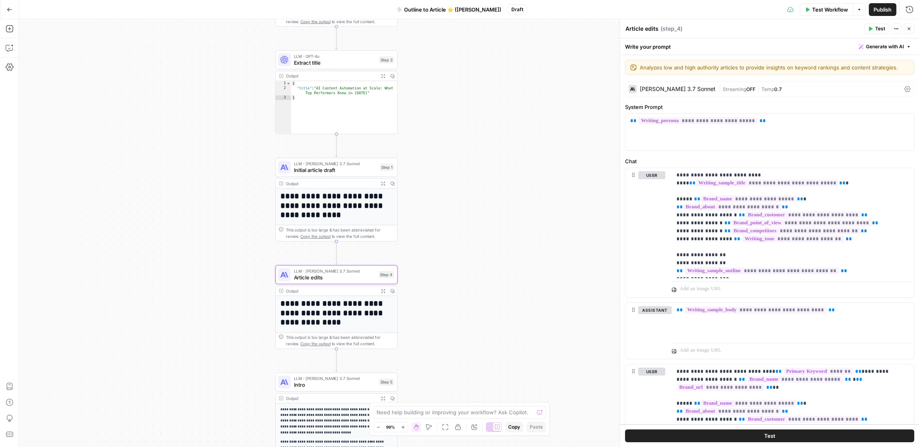
drag, startPoint x: 468, startPoint y: 268, endPoint x: 571, endPoint y: 267, distance: 102.9
click at [571, 267] on div "**********" at bounding box center [469, 233] width 900 height 428
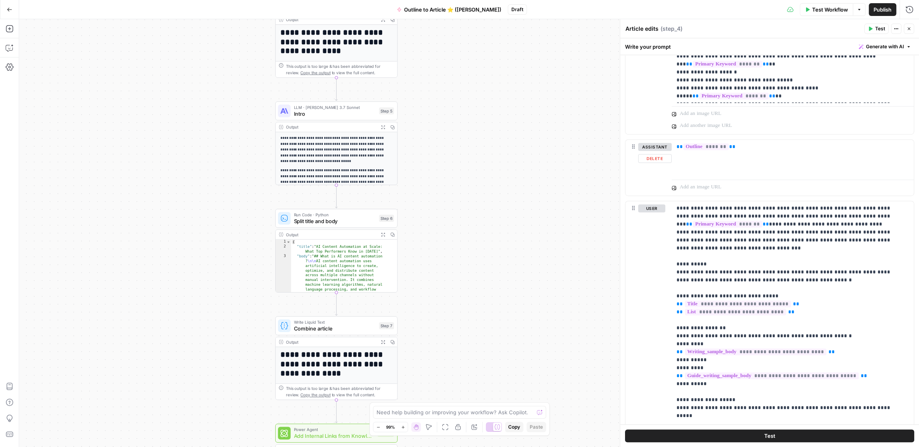
scroll to position [705, 0]
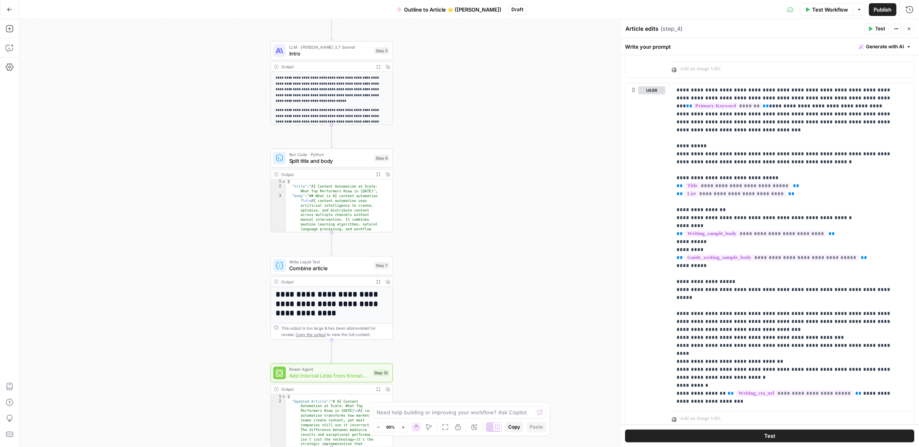
drag, startPoint x: 455, startPoint y: 304, endPoint x: 450, endPoint y: 244, distance: 60.4
click at [450, 244] on div "**********" at bounding box center [469, 233] width 900 height 428
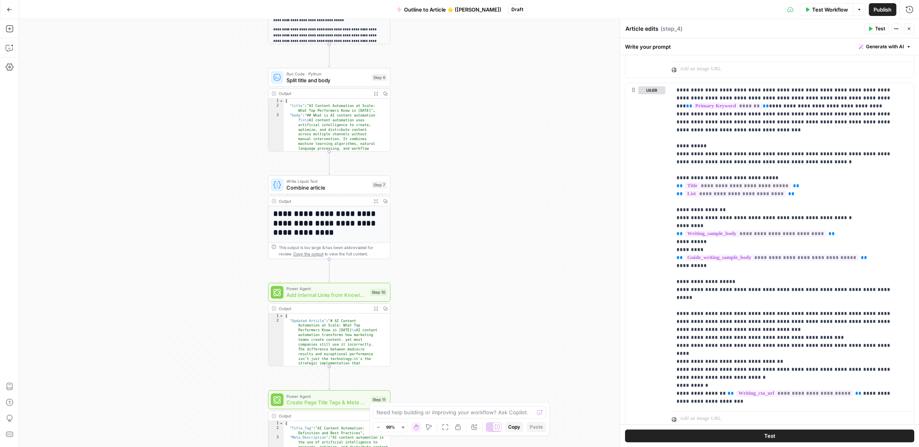
drag, startPoint x: 451, startPoint y: 313, endPoint x: 448, endPoint y: 226, distance: 86.6
click at [448, 226] on div "**********" at bounding box center [469, 233] width 900 height 428
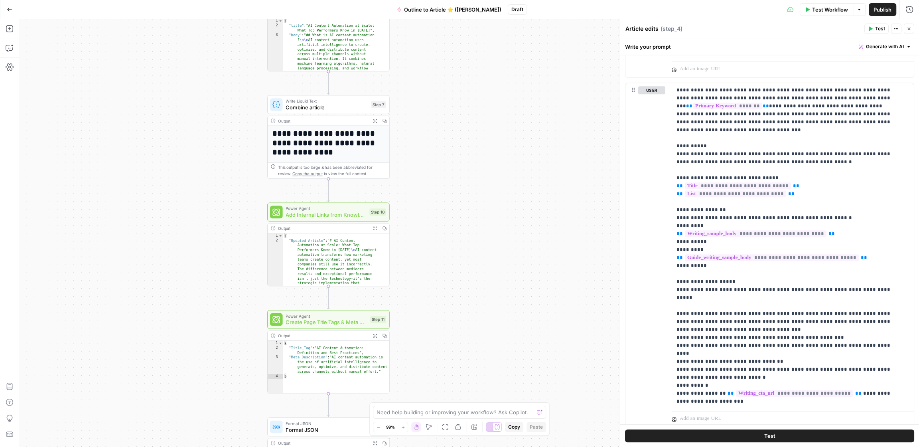
drag, startPoint x: 446, startPoint y: 344, endPoint x: 446, endPoint y: 270, distance: 74.2
click at [446, 270] on div "**********" at bounding box center [469, 233] width 900 height 428
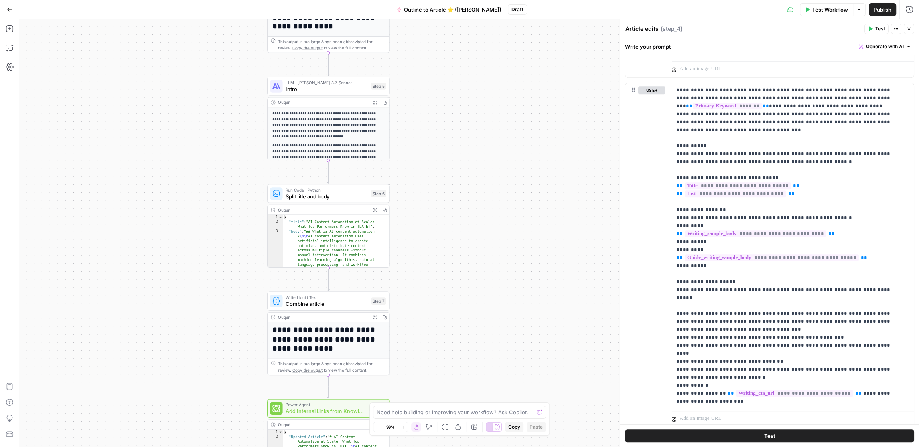
drag, startPoint x: 454, startPoint y: 174, endPoint x: 454, endPoint y: 381, distance: 207.0
click at [454, 381] on div "**********" at bounding box center [469, 233] width 900 height 428
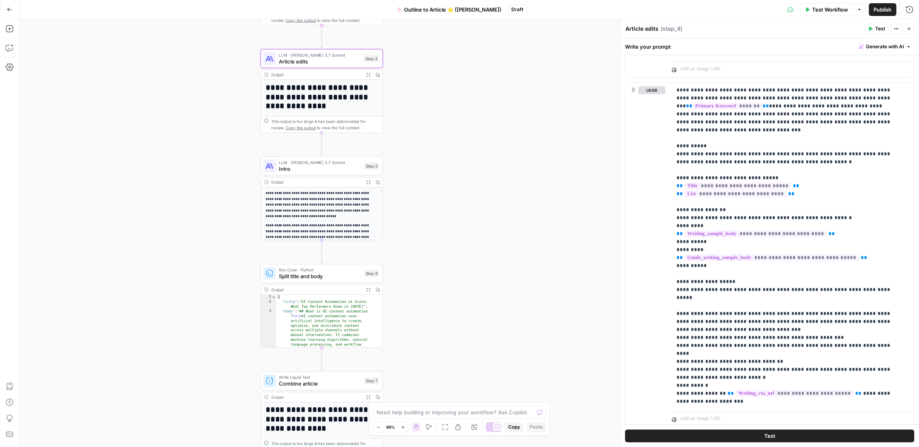
drag, startPoint x: 475, startPoint y: 169, endPoint x: 468, endPoint y: 240, distance: 71.3
click at [468, 240] on div "**********" at bounding box center [469, 233] width 900 height 428
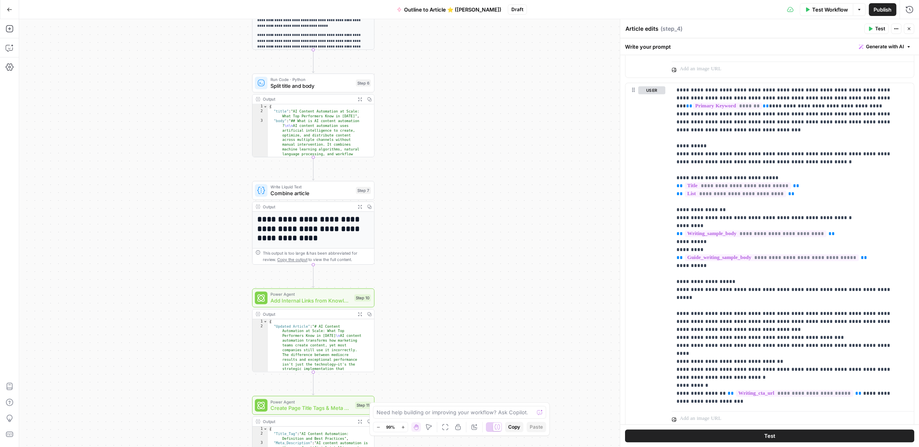
drag, startPoint x: 436, startPoint y: 300, endPoint x: 427, endPoint y: 107, distance: 193.7
click at [427, 107] on div "**********" at bounding box center [469, 233] width 900 height 428
click at [314, 82] on span "Split title and body" at bounding box center [311, 84] width 82 height 8
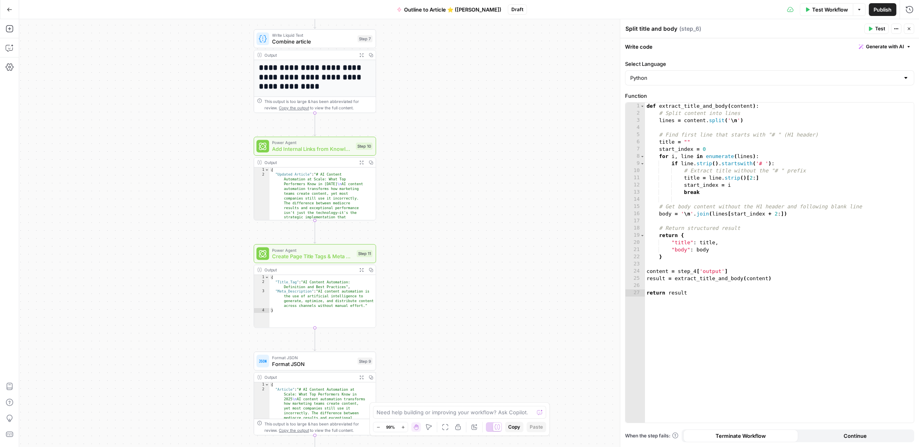
drag, startPoint x: 468, startPoint y: 334, endPoint x: 470, endPoint y: 187, distance: 146.4
click at [470, 187] on div "**********" at bounding box center [469, 233] width 900 height 428
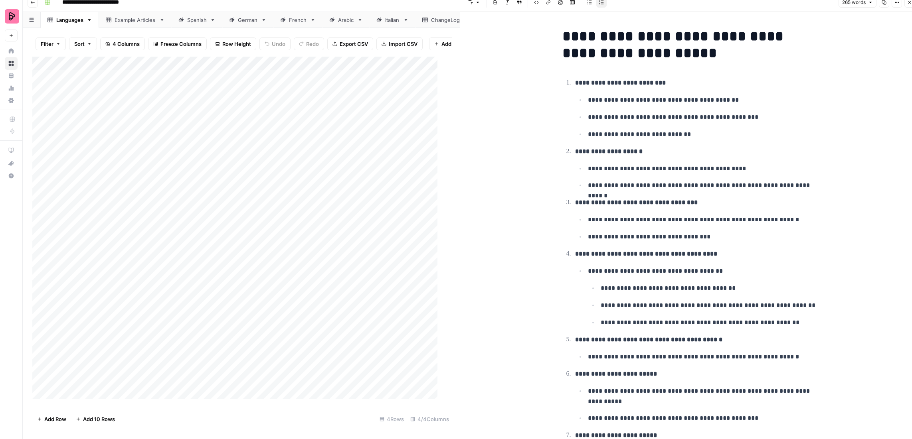
scroll to position [199, 0]
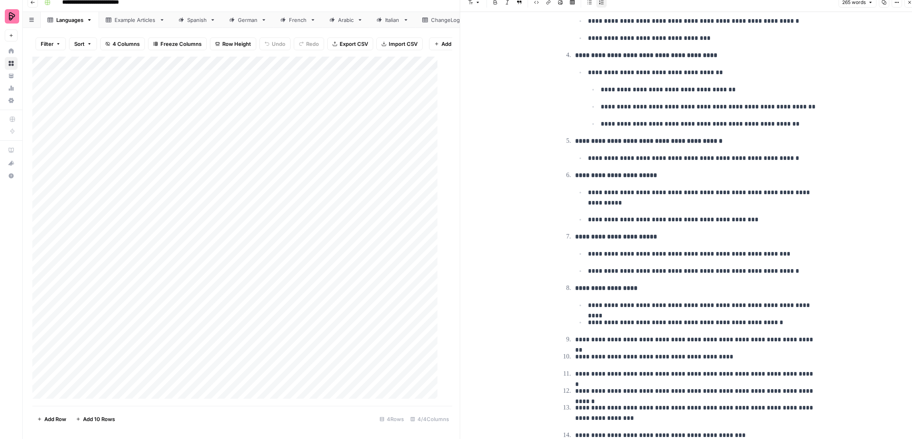
click at [191, 25] on link "Spanish" at bounding box center [197, 20] width 51 height 16
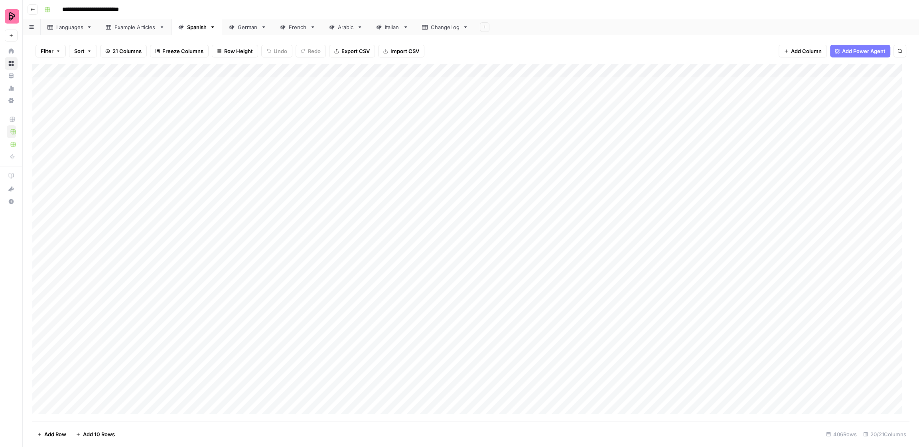
click at [486, 72] on div "Add Column" at bounding box center [470, 242] width 877 height 357
click at [464, 148] on span "Edit Workflow" at bounding box center [475, 149] width 70 height 8
click at [675, 141] on div "Add Column" at bounding box center [470, 242] width 877 height 357
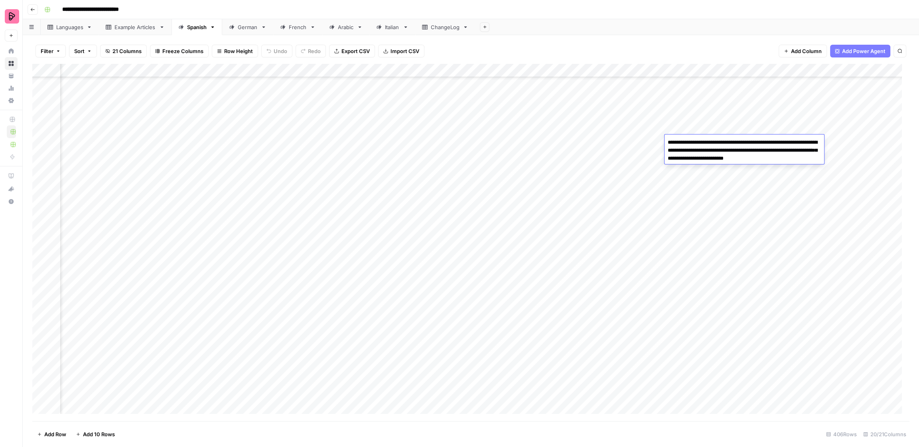
click at [679, 199] on div "Add Column" at bounding box center [470, 242] width 877 height 357
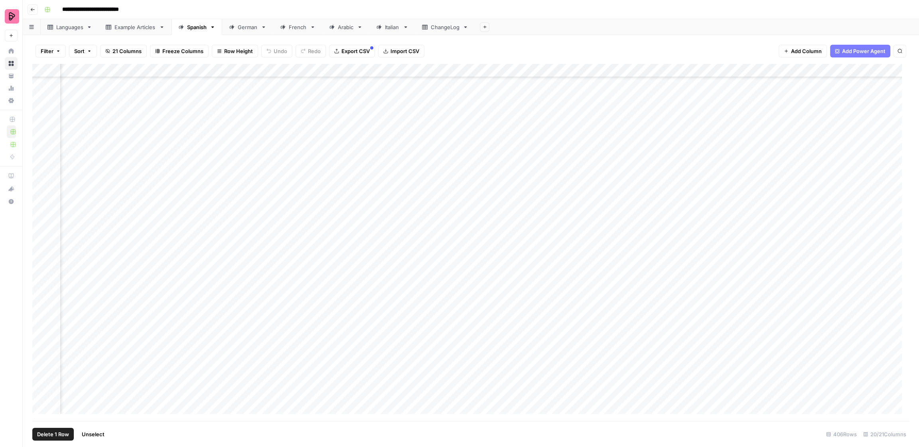
click at [41, 142] on div "Add Column" at bounding box center [470, 242] width 877 height 357
click at [381, 142] on div "Add Column" at bounding box center [470, 242] width 877 height 357
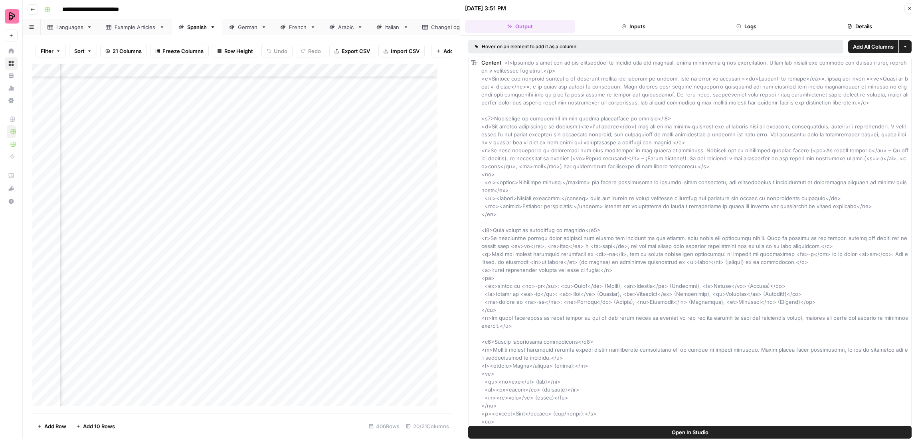
click at [646, 25] on button "Inputs" at bounding box center [633, 26] width 110 height 13
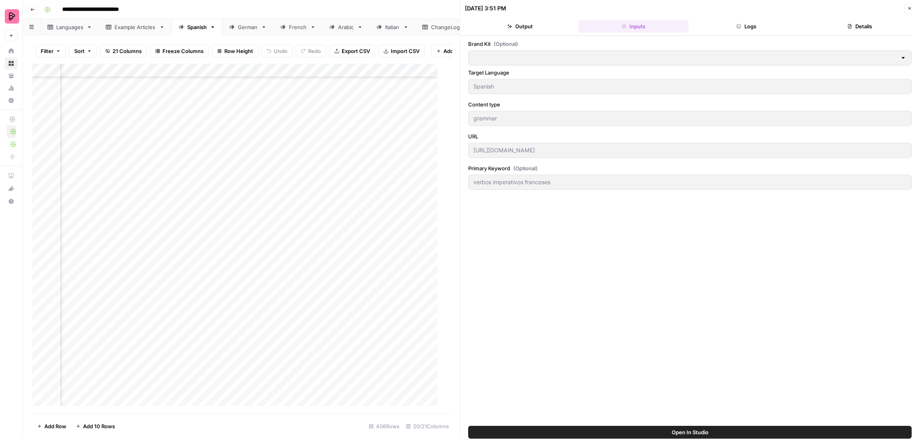
type input "Preply (EN)"
click at [746, 24] on button "Logs" at bounding box center [746, 26] width 110 height 13
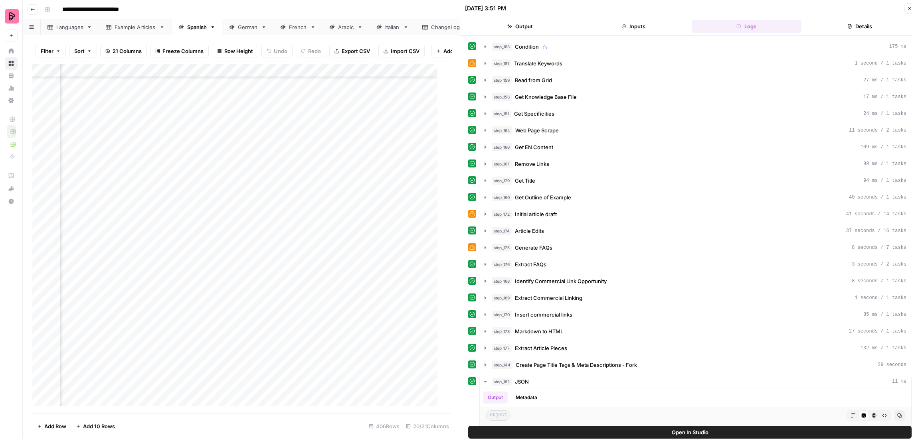
click at [848, 26] on icon "button" at bounding box center [849, 26] width 5 height 5
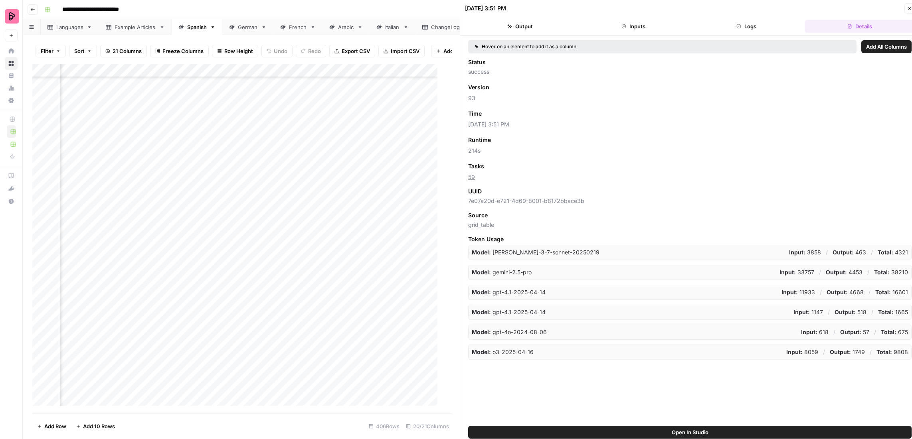
click at [797, 26] on button "Logs" at bounding box center [746, 26] width 110 height 13
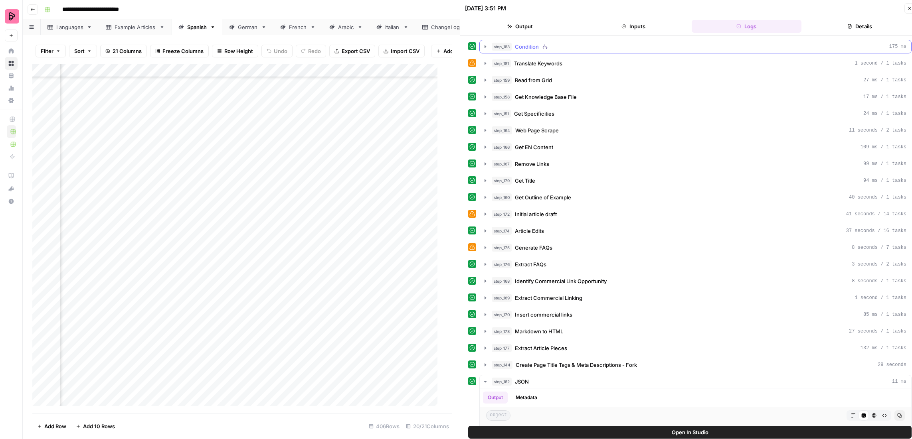
click at [483, 47] on icon "button" at bounding box center [485, 46] width 6 height 6
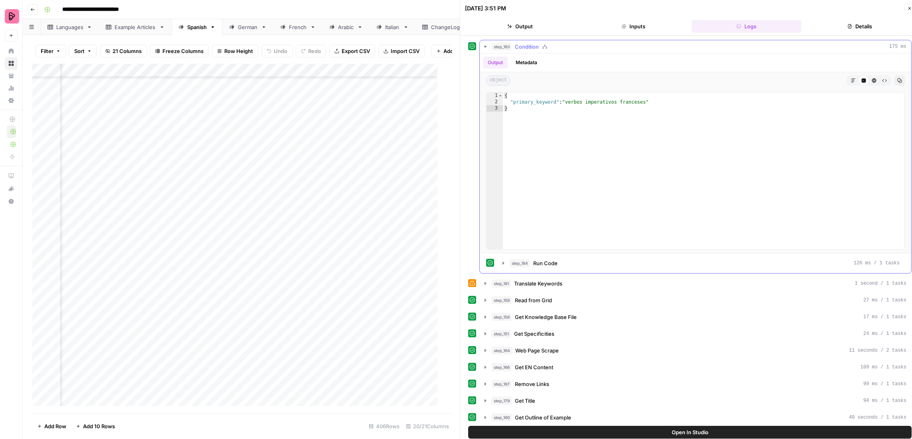
click at [483, 47] on icon "button" at bounding box center [485, 46] width 6 height 6
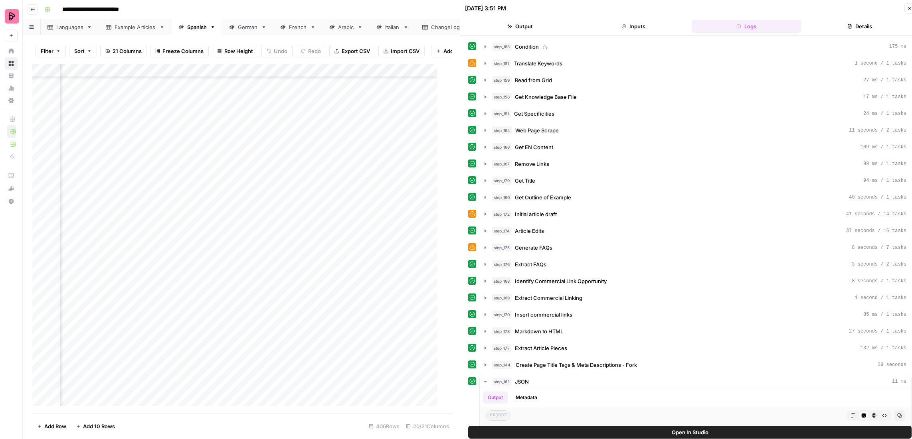
click at [908, 11] on button "Close" at bounding box center [909, 8] width 10 height 10
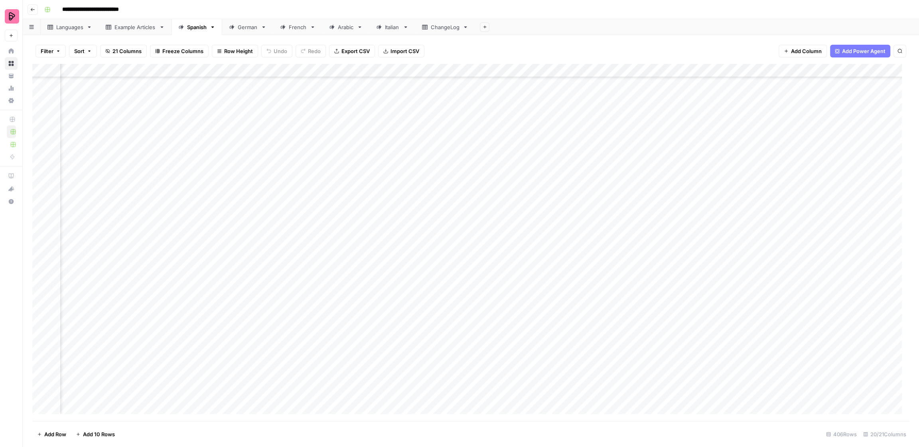
scroll to position [5183, 489]
click at [561, 300] on div "Add Column" at bounding box center [470, 242] width 877 height 357
drag, startPoint x: 639, startPoint y: 307, endPoint x: 359, endPoint y: 302, distance: 279.7
click at [359, 302] on body "**********" at bounding box center [459, 223] width 919 height 447
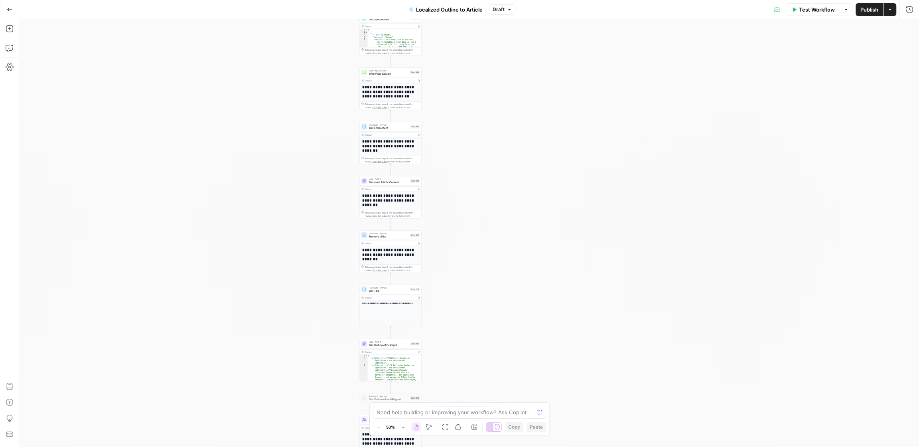
drag, startPoint x: 339, startPoint y: 284, endPoint x: 324, endPoint y: 328, distance: 45.9
click at [324, 328] on div "true false Workflow Set Inputs Inputs Condition Condition Step 183 Output Copy …" at bounding box center [469, 233] width 900 height 428
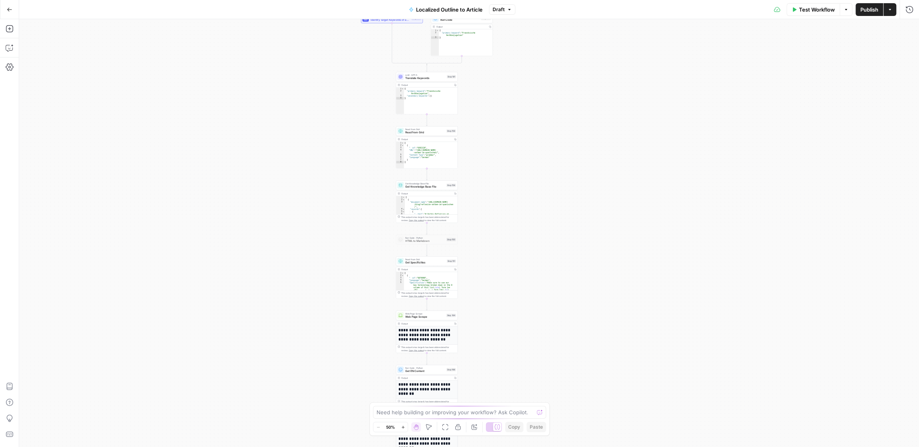
drag, startPoint x: 503, startPoint y: 76, endPoint x: 539, endPoint y: 320, distance: 246.7
click at [539, 320] on div "true false Workflow Set Inputs Inputs Condition Condition Step 183 Output Copy …" at bounding box center [469, 233] width 900 height 428
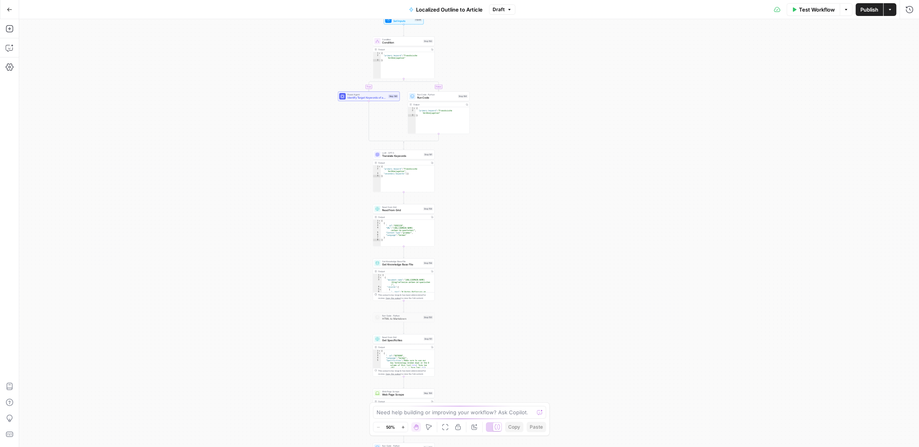
drag, startPoint x: 518, startPoint y: 138, endPoint x: 497, endPoint y: 210, distance: 75.2
click at [497, 210] on div "true false Workflow Set Inputs Inputs Condition Condition Step 183 Output Copy …" at bounding box center [469, 233] width 900 height 428
click at [373, 97] on span "Identify Target Keywords of an Article" at bounding box center [366, 98] width 39 height 4
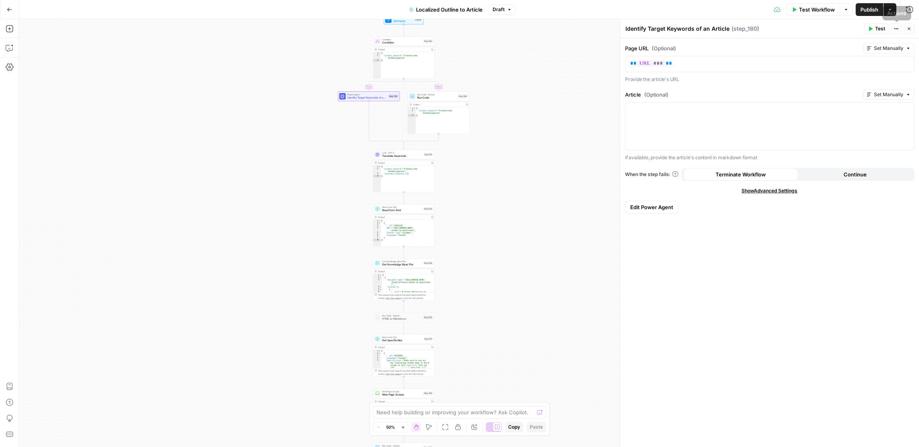
click at [907, 30] on icon "button" at bounding box center [909, 28] width 5 height 5
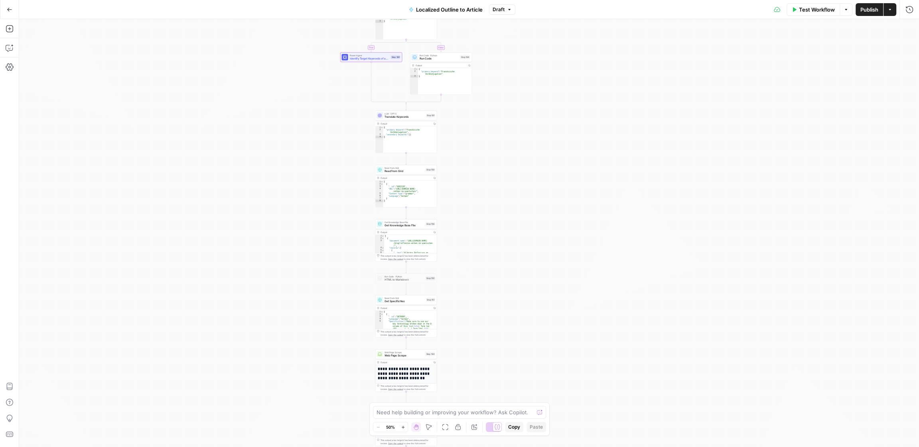
drag, startPoint x: 586, startPoint y: 166, endPoint x: 591, endPoint y: 122, distance: 43.7
click at [591, 122] on div "true false Workflow Set Inputs Inputs Condition Condition Step 183 Output Copy …" at bounding box center [469, 233] width 900 height 428
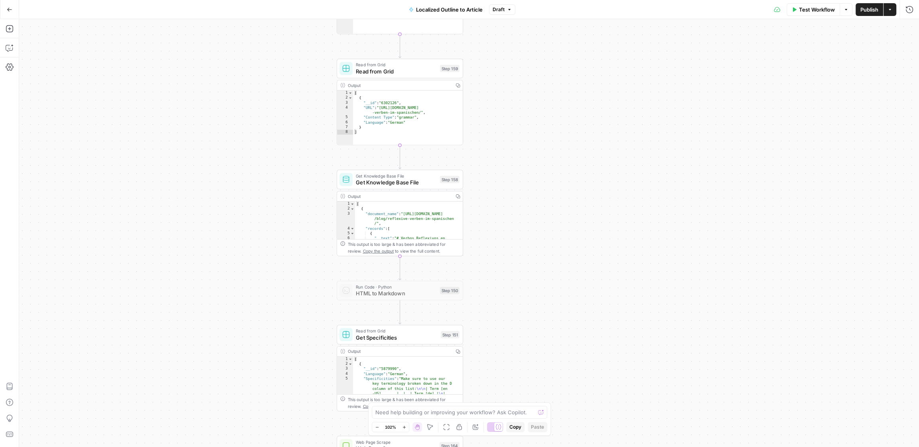
drag, startPoint x: 464, startPoint y: 172, endPoint x: 537, endPoint y: 131, distance: 83.1
click at [537, 131] on div "true false Workflow Set Inputs Inputs Condition Condition Step 183 Output Copy …" at bounding box center [469, 233] width 900 height 428
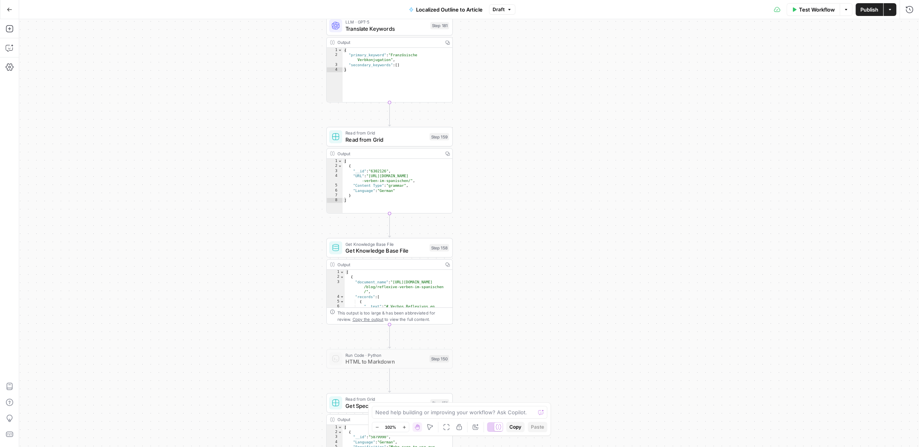
drag, startPoint x: 537, startPoint y: 131, endPoint x: 526, endPoint y: 201, distance: 71.0
click at [526, 201] on div "true false Workflow Set Inputs Inputs Condition Condition Step 183 Output Copy …" at bounding box center [469, 233] width 900 height 428
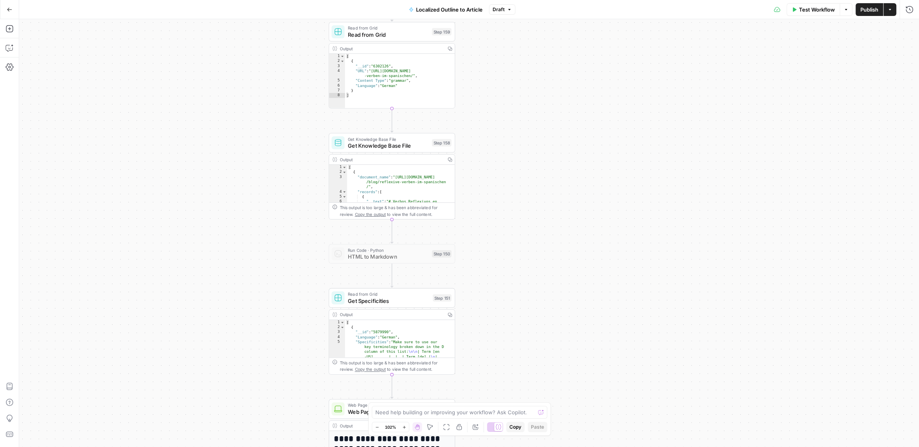
drag, startPoint x: 529, startPoint y: 281, endPoint x: 530, endPoint y: 194, distance: 87.0
click at [530, 194] on div "true false Workflow Set Inputs Inputs Condition Condition Step 183 Output Copy …" at bounding box center [469, 233] width 900 height 428
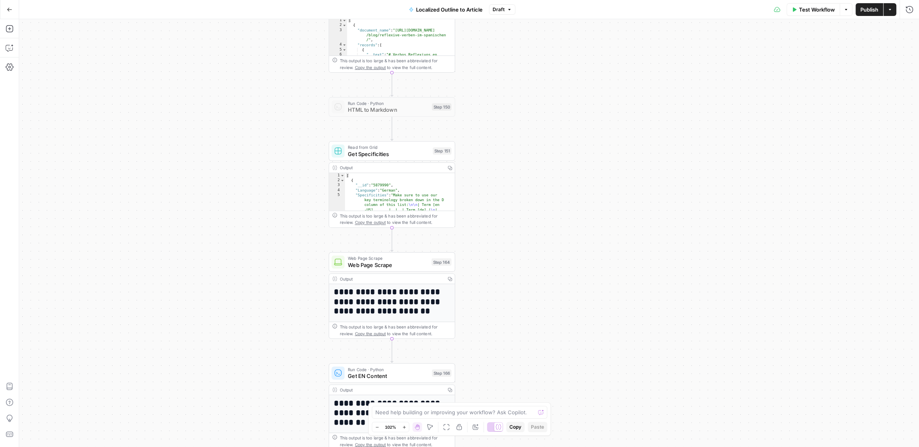
drag, startPoint x: 545, startPoint y: 335, endPoint x: 545, endPoint y: 188, distance: 146.8
click at [545, 188] on div "true false Workflow Set Inputs Inputs Condition Condition Step 183 Output Copy …" at bounding box center [469, 233] width 900 height 428
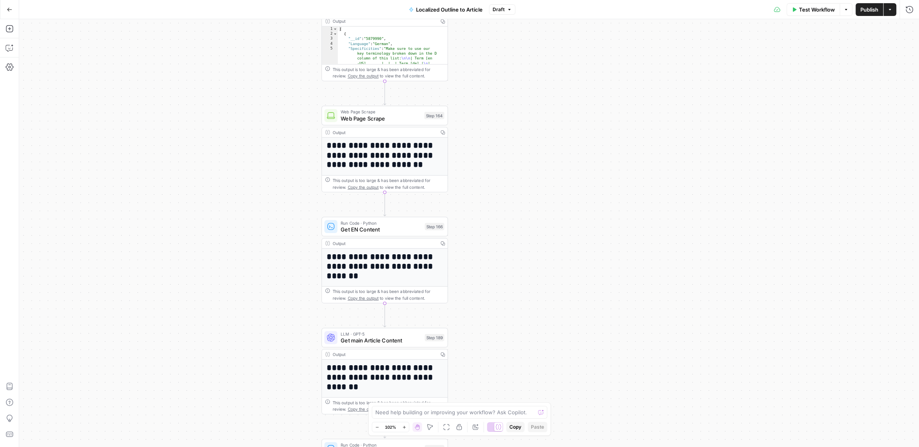
drag, startPoint x: 540, startPoint y: 322, endPoint x: 533, endPoint y: 176, distance: 146.6
click at [533, 176] on div "true false Workflow Set Inputs Inputs Condition Condition Step 183 Output Copy …" at bounding box center [469, 233] width 900 height 428
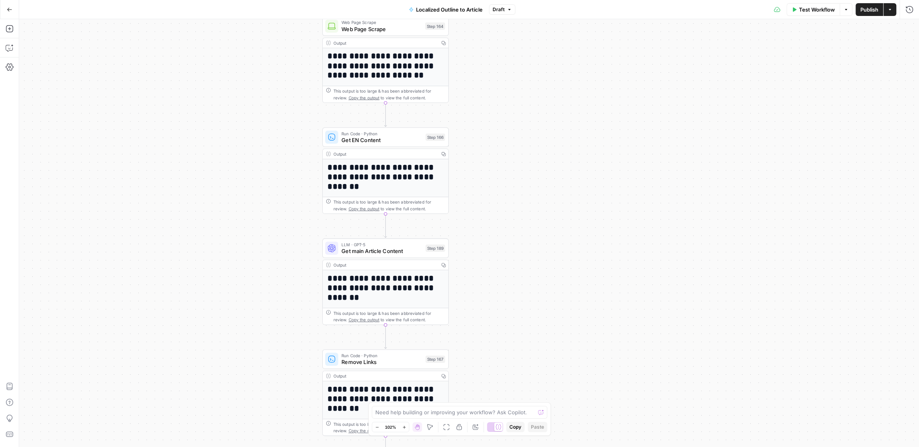
drag, startPoint x: 523, startPoint y: 321, endPoint x: 523, endPoint y: 231, distance: 89.4
click at [523, 231] on div "true false Workflow Set Inputs Inputs Condition Condition Step 183 Output Copy …" at bounding box center [469, 233] width 900 height 428
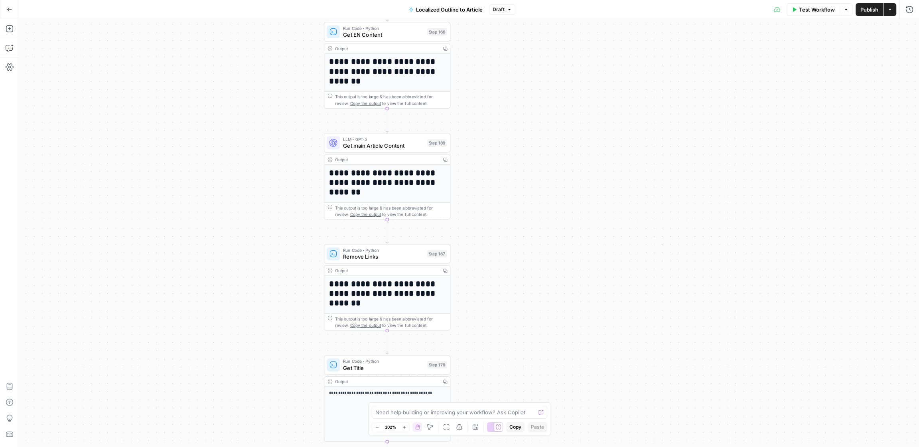
drag, startPoint x: 523, startPoint y: 321, endPoint x: 525, endPoint y: 209, distance: 112.1
click at [525, 209] on div "true false Workflow Set Inputs Inputs Condition Condition Step 183 Output Copy …" at bounding box center [469, 233] width 900 height 428
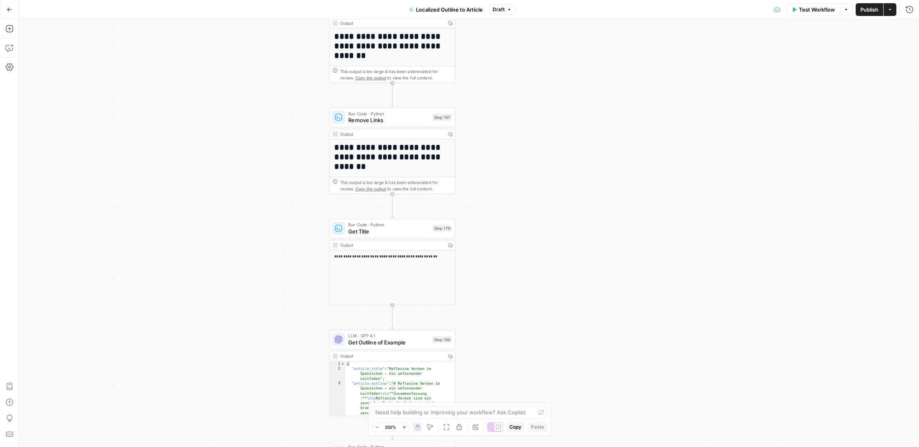
drag, startPoint x: 525, startPoint y: 329, endPoint x: 530, endPoint y: 199, distance: 130.1
click at [530, 199] on div "true false Workflow Set Inputs Inputs Condition Condition Step 183 Output Copy …" at bounding box center [469, 233] width 900 height 428
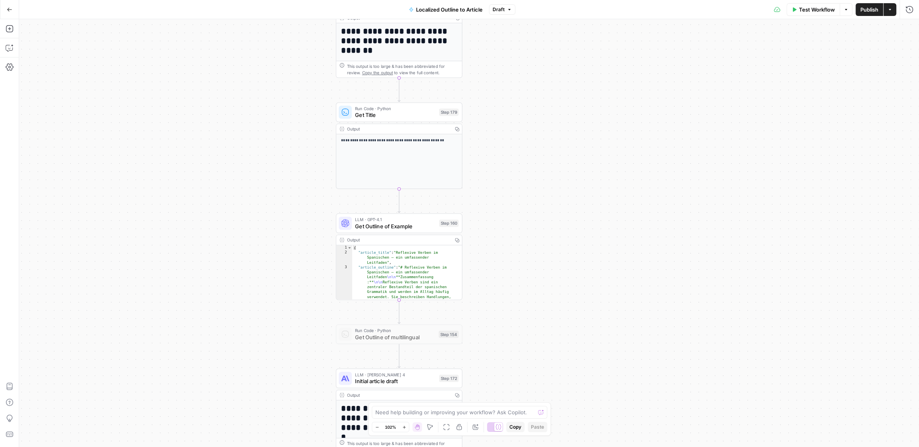
drag, startPoint x: 529, startPoint y: 344, endPoint x: 536, endPoint y: 224, distance: 120.3
click at [536, 224] on div "true false Workflow Set Inputs Inputs Condition Condition Step 183 Output Copy …" at bounding box center [469, 233] width 900 height 428
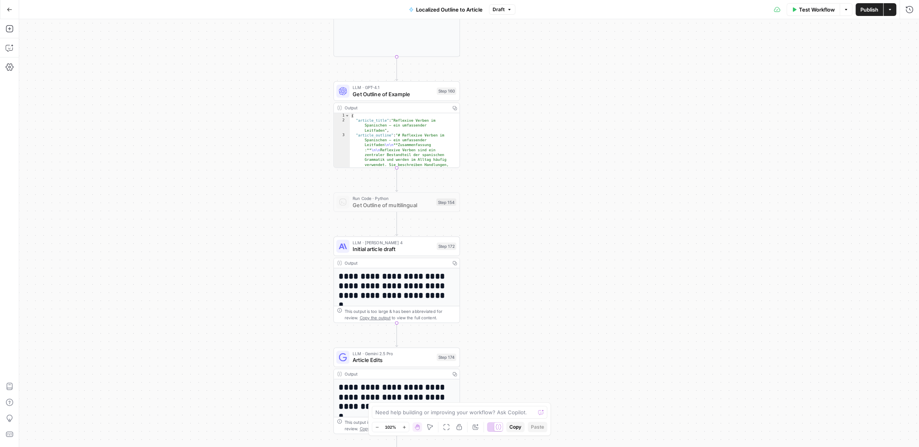
drag, startPoint x: 536, startPoint y: 316, endPoint x: 533, endPoint y: 182, distance: 134.5
click at [533, 182] on div "true false Workflow Set Inputs Inputs Condition Condition Step 183 Output Copy …" at bounding box center [469, 233] width 900 height 428
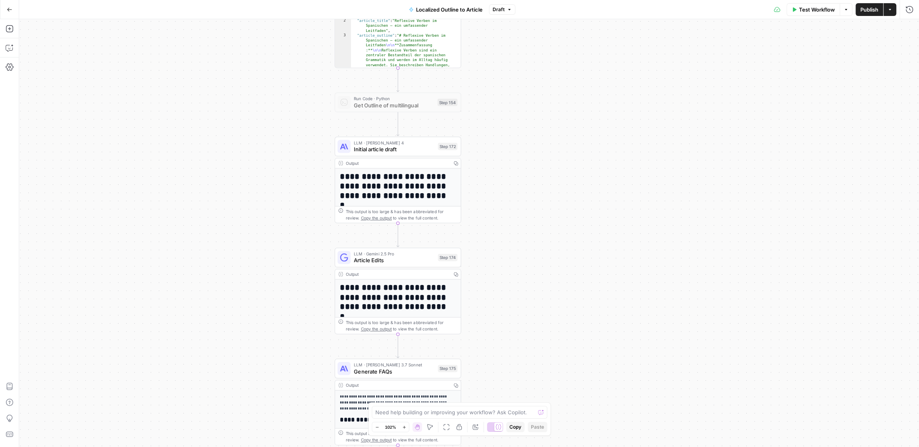
drag, startPoint x: 535, startPoint y: 304, endPoint x: 536, endPoint y: 196, distance: 108.1
click at [536, 196] on div "true false Workflow Set Inputs Inputs Condition Condition Step 183 Output Copy …" at bounding box center [469, 233] width 900 height 428
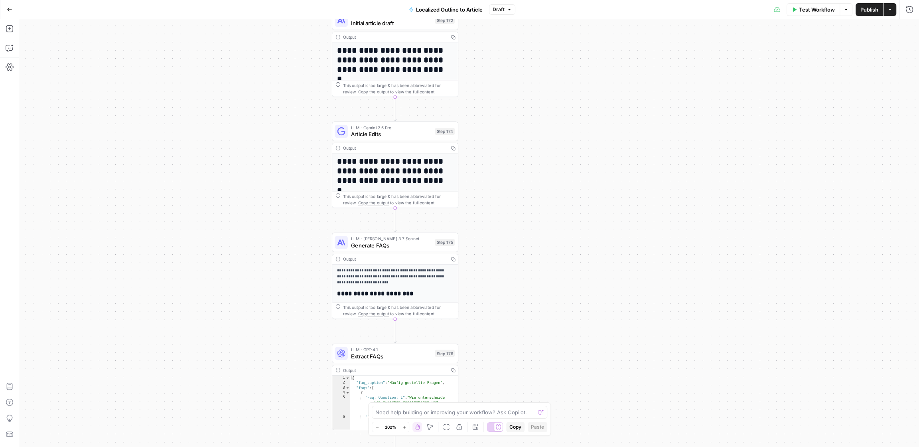
drag, startPoint x: 536, startPoint y: 320, endPoint x: 533, endPoint y: 209, distance: 110.9
click at [533, 209] on div "true false Workflow Set Inputs Inputs Condition Condition Step 183 Output Copy …" at bounding box center [469, 233] width 900 height 428
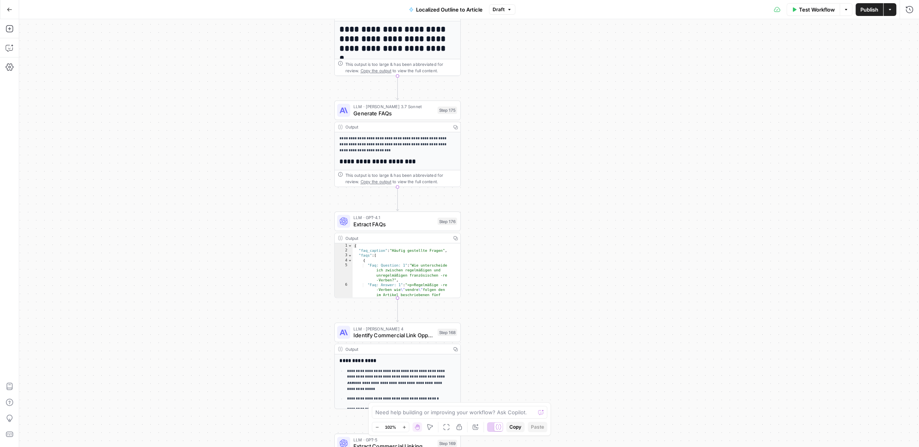
drag, startPoint x: 533, startPoint y: 351, endPoint x: 536, endPoint y: 219, distance: 132.5
click at [536, 219] on div "true false Workflow Set Inputs Inputs Condition Condition Step 183 Output Copy …" at bounding box center [469, 233] width 900 height 428
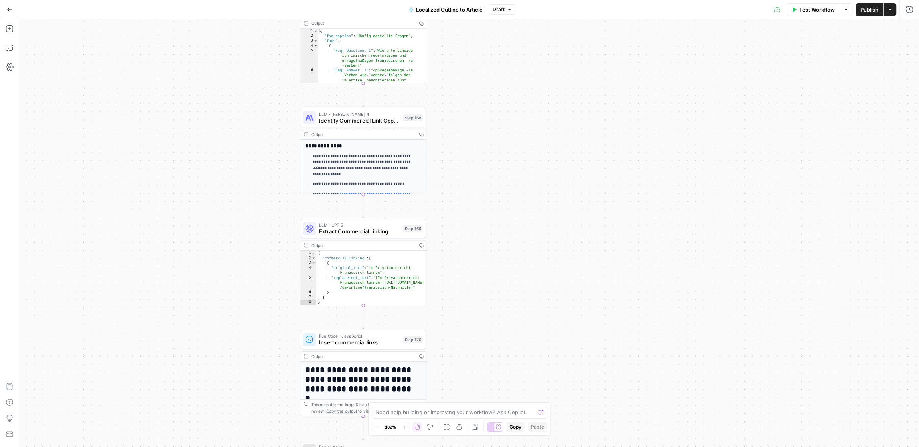
drag, startPoint x: 549, startPoint y: 293, endPoint x: 515, endPoint y: 79, distance: 217.0
click at [515, 78] on div "true false Workflow Set Inputs Inputs Condition Condition Step 183 Output Copy …" at bounding box center [469, 233] width 900 height 428
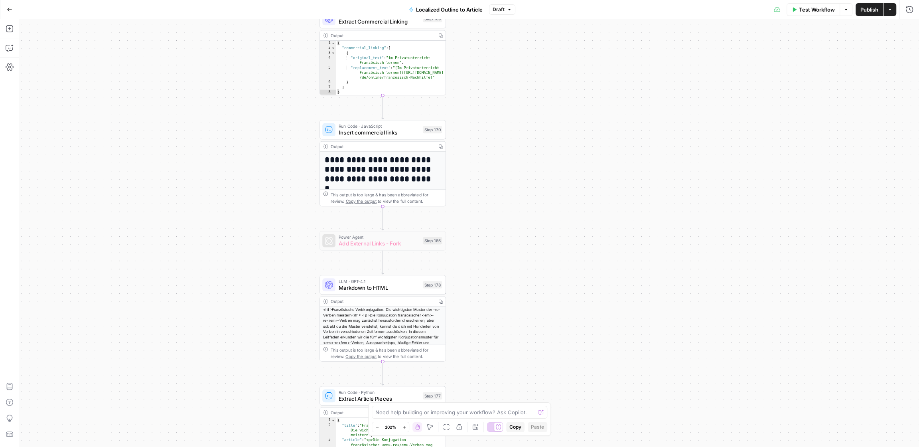
drag, startPoint x: 537, startPoint y: 328, endPoint x: 559, endPoint y: 116, distance: 213.8
click at [559, 116] on div "true false Workflow Set Inputs Inputs Condition Condition Step 183 Output Copy …" at bounding box center [469, 233] width 900 height 428
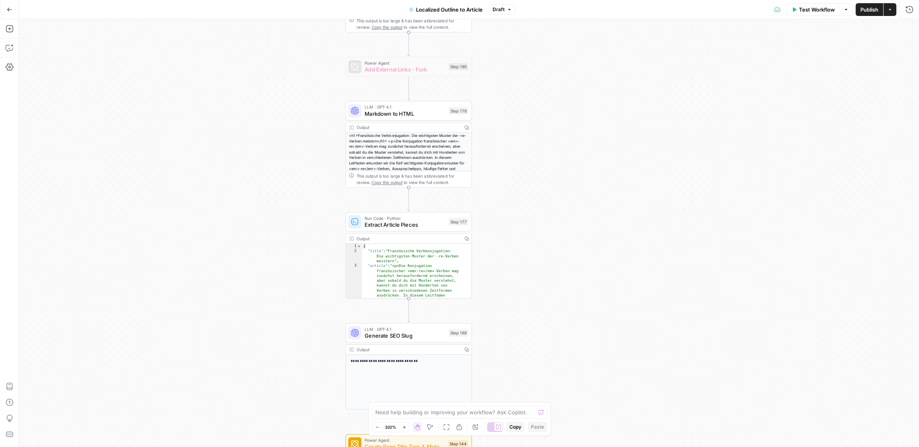
drag, startPoint x: 502, startPoint y: 273, endPoint x: 525, endPoint y: 99, distance: 175.1
click at [525, 99] on div "true false Workflow Set Inputs Inputs Condition Condition Step 183 Output Copy …" at bounding box center [469, 233] width 900 height 428
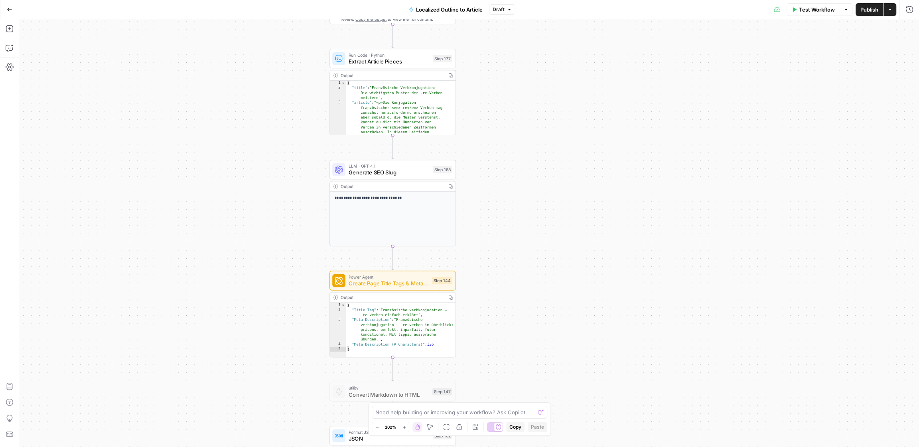
drag, startPoint x: 557, startPoint y: 308, endPoint x: 541, endPoint y: 147, distance: 162.0
click at [541, 147] on div "true false Workflow Set Inputs Inputs Condition Condition Step 183 Output Copy …" at bounding box center [469, 233] width 900 height 428
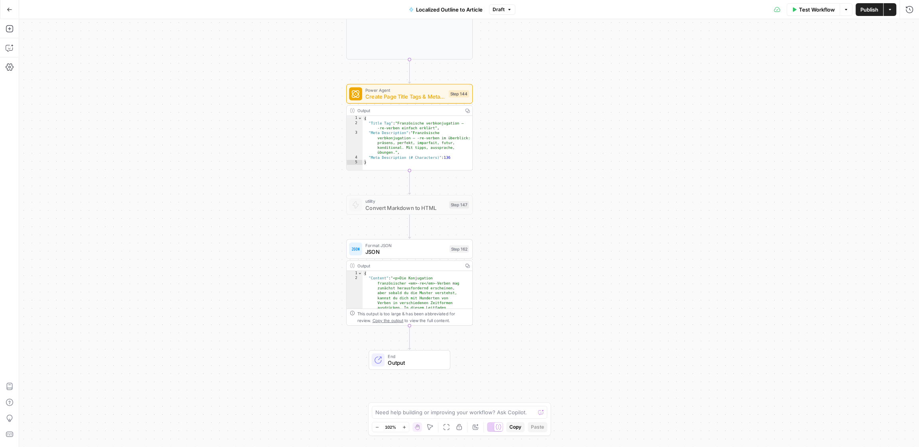
drag, startPoint x: 521, startPoint y: 298, endPoint x: 539, endPoint y: 109, distance: 189.1
click at [539, 109] on div "true false Workflow Set Inputs Inputs Condition Condition Step 183 Output Copy …" at bounding box center [469, 233] width 900 height 428
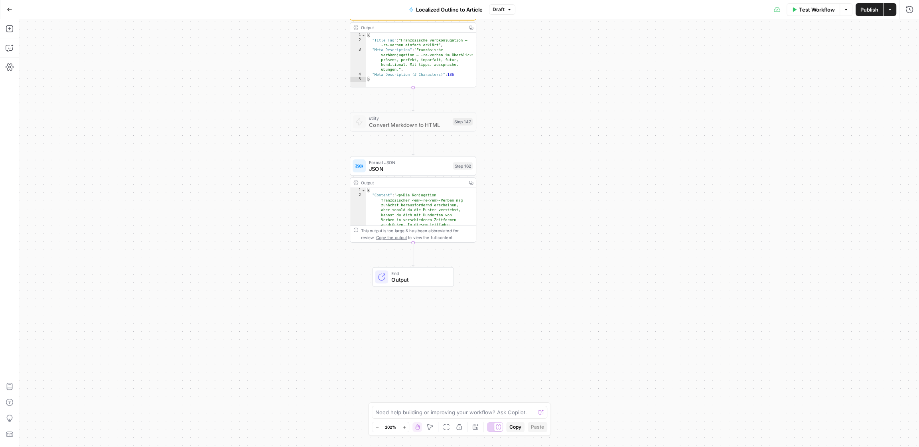
drag, startPoint x: 543, startPoint y: 269, endPoint x: 547, endPoint y: 189, distance: 80.6
click at [547, 189] on div "true false Workflow Set Inputs Inputs Condition Condition Step 183 Output Copy …" at bounding box center [469, 233] width 900 height 428
click at [8, 12] on icon "button" at bounding box center [10, 10] width 6 height 6
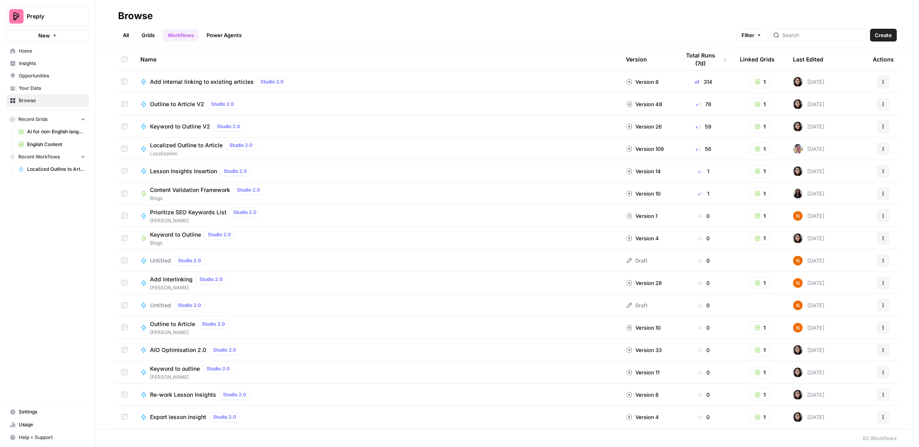
click at [38, 51] on span "Home" at bounding box center [52, 50] width 67 height 7
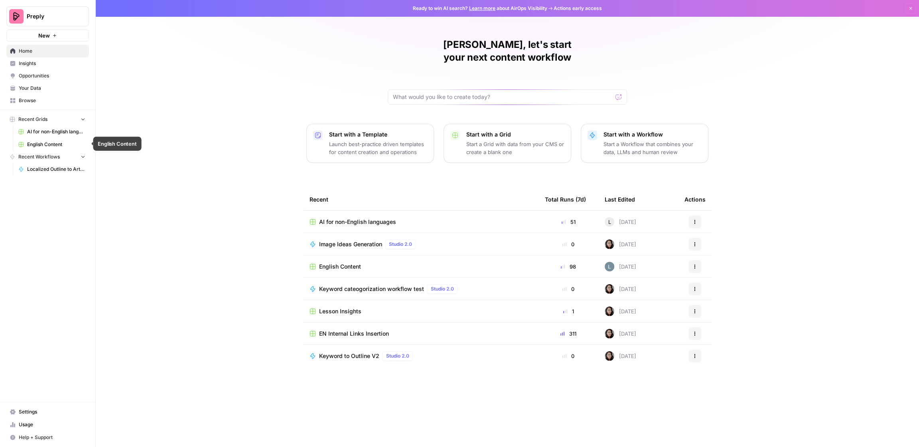
click at [50, 135] on link "AI for non-English languages" at bounding box center [52, 131] width 74 height 13
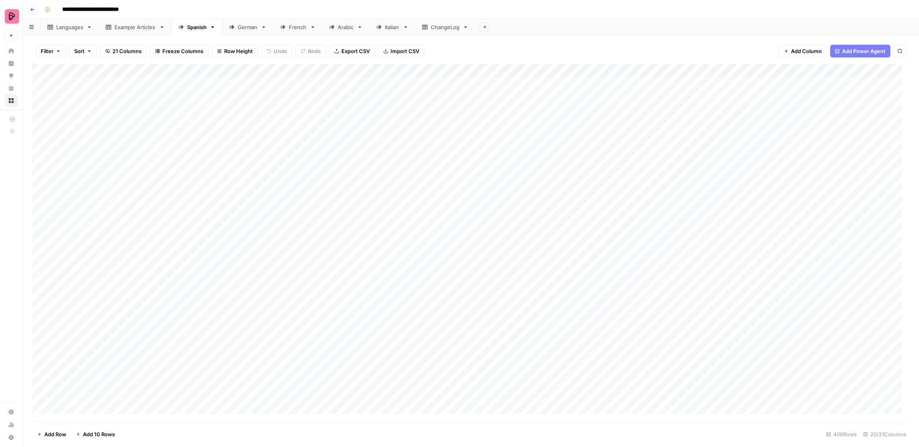
click at [486, 71] on div "Add Column" at bounding box center [470, 242] width 877 height 357
click at [464, 148] on span "Edit Workflow" at bounding box center [475, 149] width 70 height 8
click at [488, 72] on div "Add Column" at bounding box center [470, 242] width 877 height 357
click at [466, 149] on span "Edit Workflow" at bounding box center [475, 149] width 70 height 8
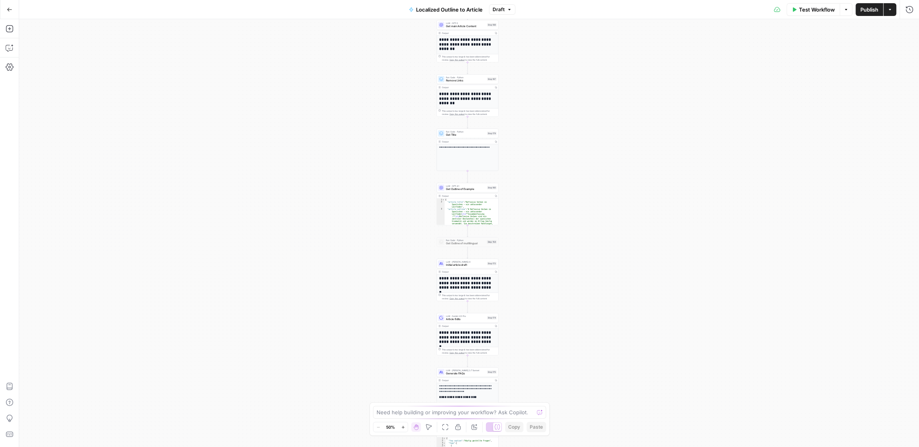
drag, startPoint x: 557, startPoint y: 352, endPoint x: 556, endPoint y: 369, distance: 17.2
click at [556, 369] on div "true false Workflow Set Inputs Inputs Condition Condition Step 183 Output Copy …" at bounding box center [469, 233] width 900 height 428
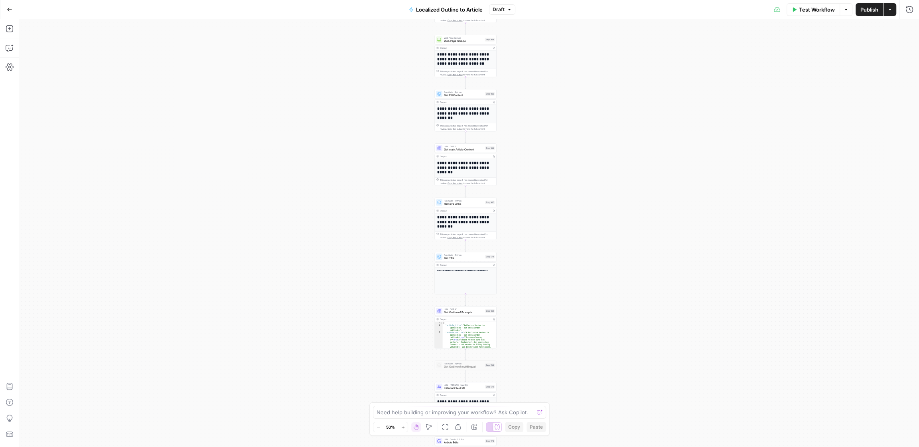
drag, startPoint x: 577, startPoint y: 178, endPoint x: 574, endPoint y: 299, distance: 121.3
click at [575, 302] on div "true false Workflow Set Inputs Inputs Condition Condition Step 183 Output Copy …" at bounding box center [469, 233] width 900 height 428
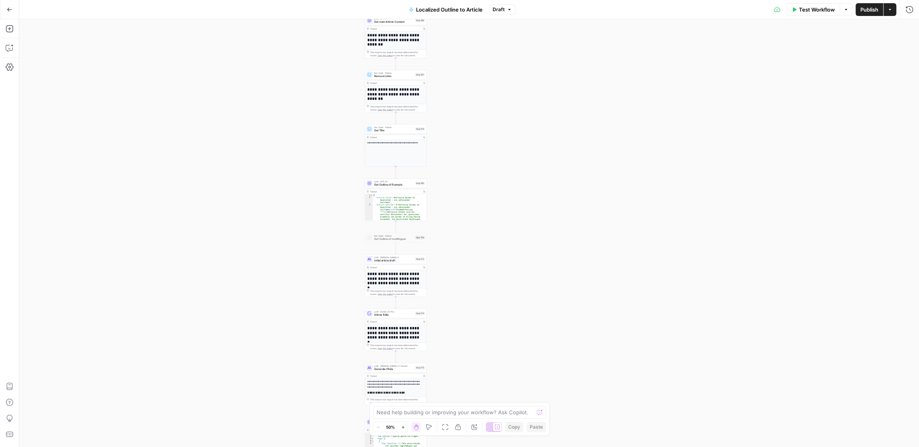
drag, startPoint x: 396, startPoint y: 233, endPoint x: 323, endPoint y: 246, distance: 74.5
click at [323, 246] on div "true false Workflow Set Inputs Inputs Condition Condition Step 183 Output Copy …" at bounding box center [469, 233] width 900 height 428
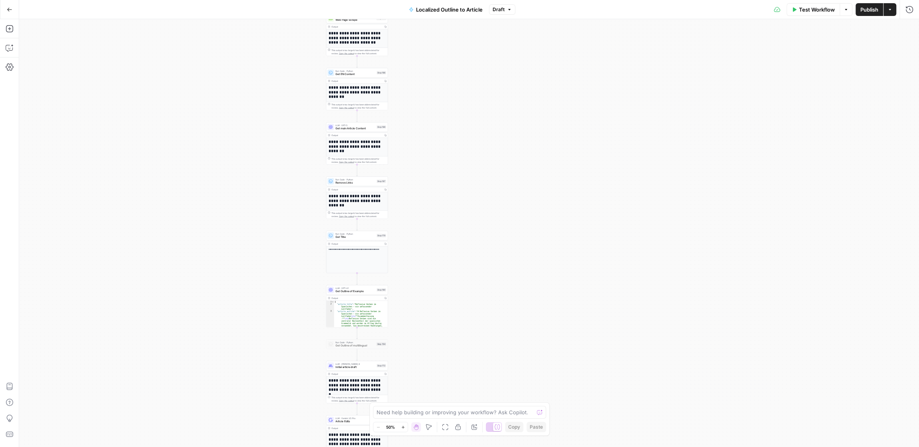
drag, startPoint x: 300, startPoint y: 196, endPoint x: 257, endPoint y: 312, distance: 123.7
click at [257, 312] on div "true false Workflow Set Inputs Inputs Condition Condition Step 183 Output Copy …" at bounding box center [469, 233] width 900 height 428
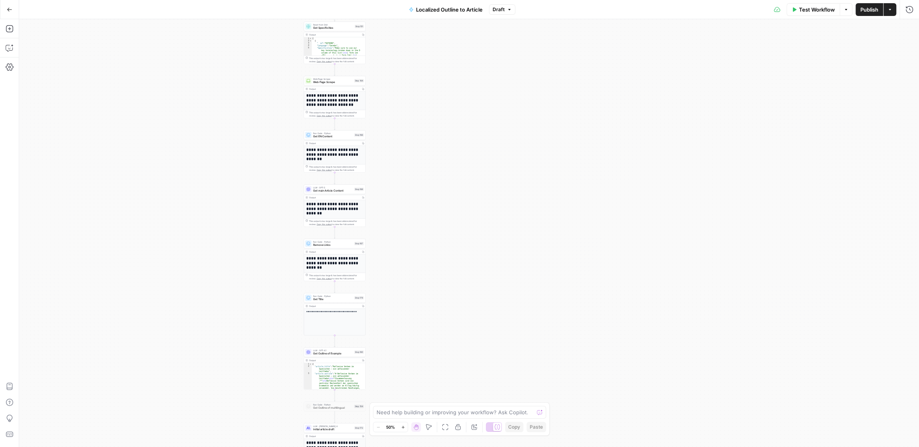
drag, startPoint x: 295, startPoint y: 166, endPoint x: 278, endPoint y: 219, distance: 55.8
click at [278, 219] on div "true false Workflow Set Inputs Inputs Condition Condition Step 183 Output Copy …" at bounding box center [469, 233] width 900 height 428
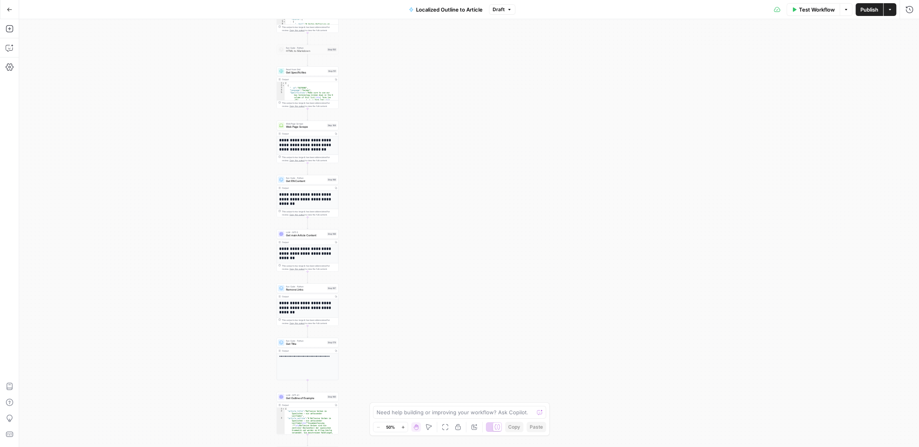
drag, startPoint x: 288, startPoint y: 132, endPoint x: 261, endPoint y: 176, distance: 52.3
click at [261, 176] on div "true false Workflow Set Inputs Inputs Condition Condition Step 183 Output Copy …" at bounding box center [469, 233] width 900 height 428
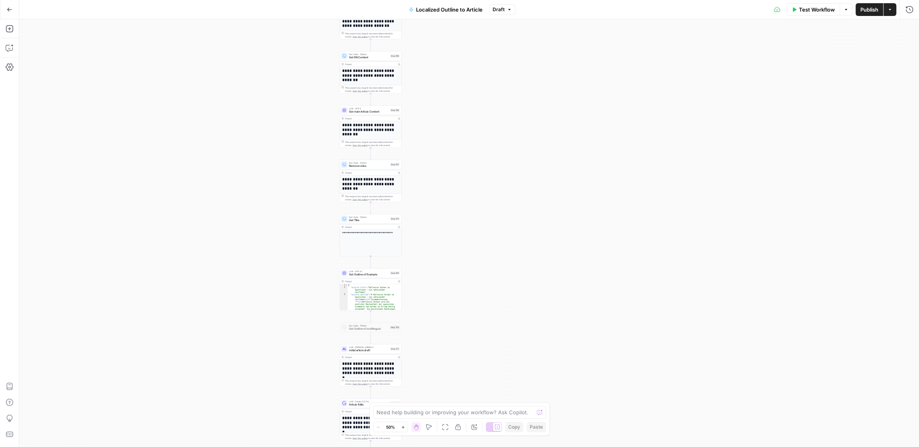
drag, startPoint x: 474, startPoint y: 325, endPoint x: 537, endPoint y: 202, distance: 138.1
click at [537, 202] on div "true false Workflow Set Inputs Inputs Condition Condition Step 183 Output Copy …" at bounding box center [469, 233] width 900 height 428
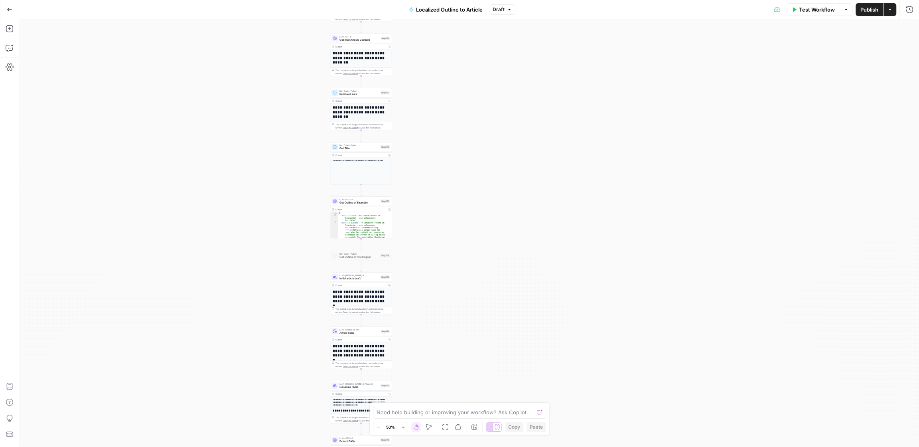
drag, startPoint x: 463, startPoint y: 321, endPoint x: 453, endPoint y: 249, distance: 73.3
click at [453, 249] on div "true false Workflow Set Inputs Inputs Condition Condition Step 183 Output Copy …" at bounding box center [469, 233] width 900 height 428
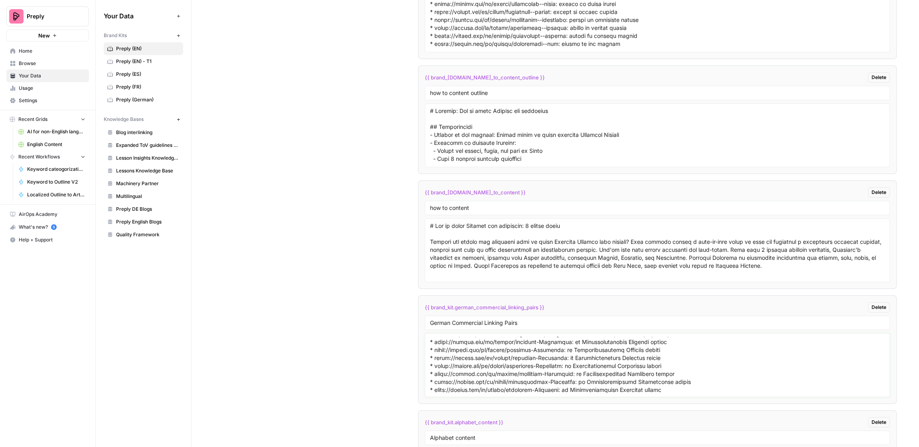
scroll to position [3400, 0]
click at [673, 354] on textarea at bounding box center [657, 362] width 455 height 57
drag, startPoint x: 669, startPoint y: 373, endPoint x: 526, endPoint y: 310, distance: 157.0
click at [526, 310] on li "{{ brand_kit.german_commercial_linking_pairs }} Delete German Commercial Linkin…" at bounding box center [657, 346] width 479 height 109
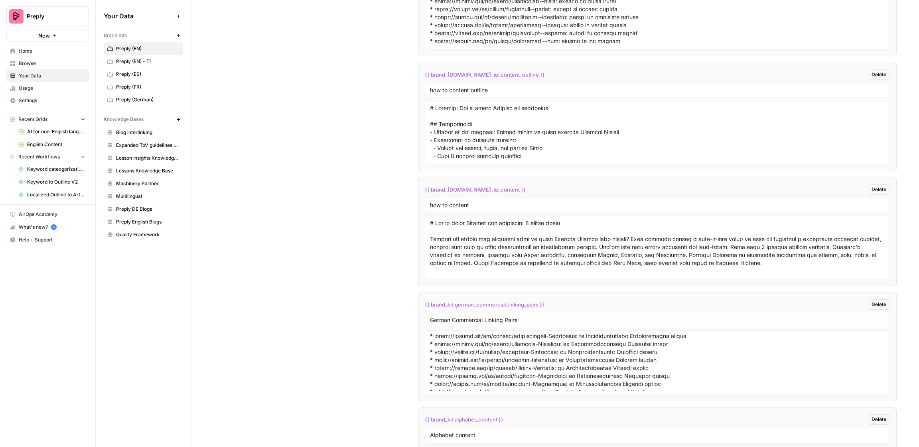
scroll to position [0, 0]
click at [539, 334] on textarea at bounding box center [657, 362] width 455 height 57
click at [468, 334] on textarea at bounding box center [657, 362] width 455 height 57
click at [699, 343] on textarea at bounding box center [657, 362] width 455 height 57
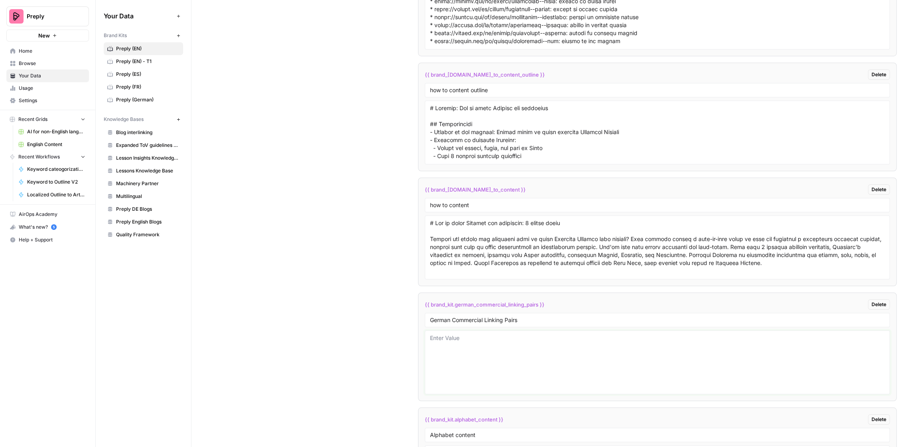
paste textarea "lorem://ipsumd.sit/am/consec/adipiscingeli-Seddoeius : Tempor-Incididuntutlabo …"
type textarea "lorem://ipsumd.sit/am/consec/adipiscingeli-Seddoeius : Tempor-Incididuntutlabo …"
type textarea "* [URL][DOMAIN_NAME]: im Privatunterricht Krimtatarisch lernen * [URL][DOMAIN_N…"
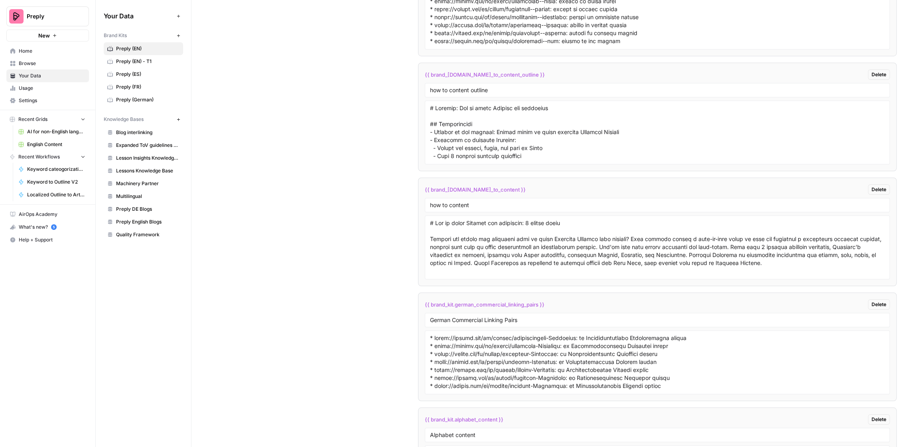
click at [481, 334] on textarea at bounding box center [657, 362] width 455 height 57
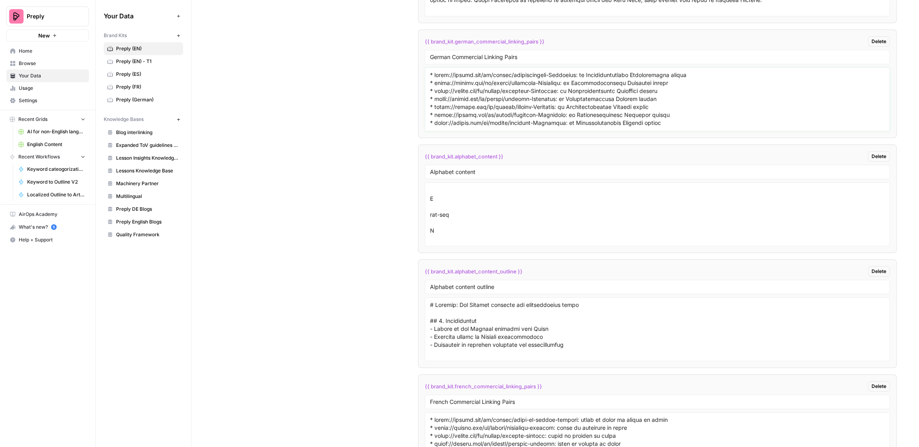
scroll to position [3657, 0]
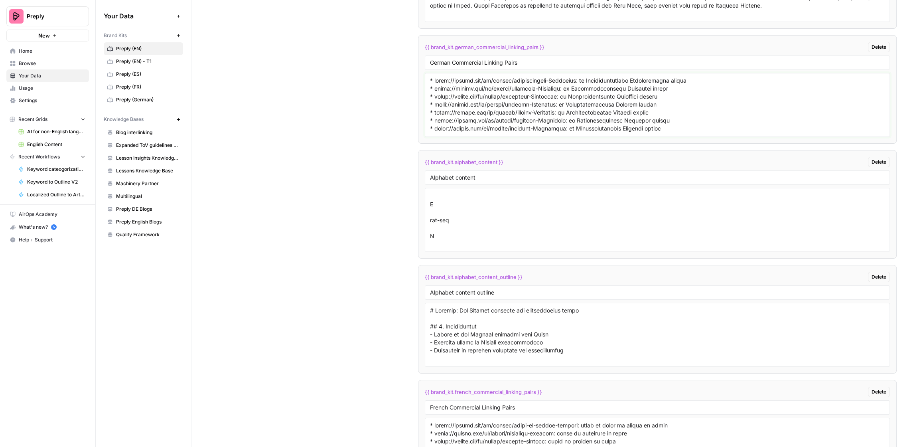
click at [489, 101] on textarea at bounding box center [657, 105] width 455 height 57
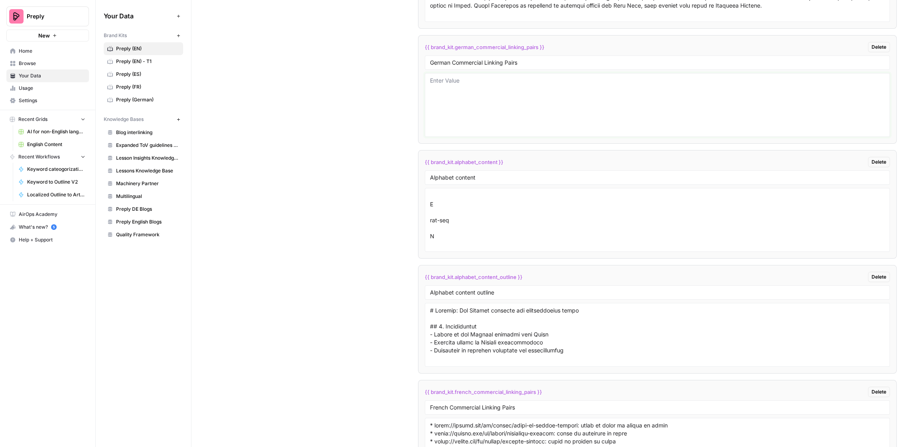
paste textarea "lorem://ipsumd.sit/am/consec/adipiscingeli-Seddoeius: Tempor-Incididuntutlabo e…"
type textarea "lorem://ipsumd.sit/am/consec/adipiscingeli-Seddoeius: Tempor-Incididuntutlabo e…"
click at [467, 93] on textarea at bounding box center [657, 105] width 455 height 57
paste textarea "lorem://ipsumd.sit/am/consec/adipiscingeli-Seddoeius: Tempor-Incididuntutlabo e…"
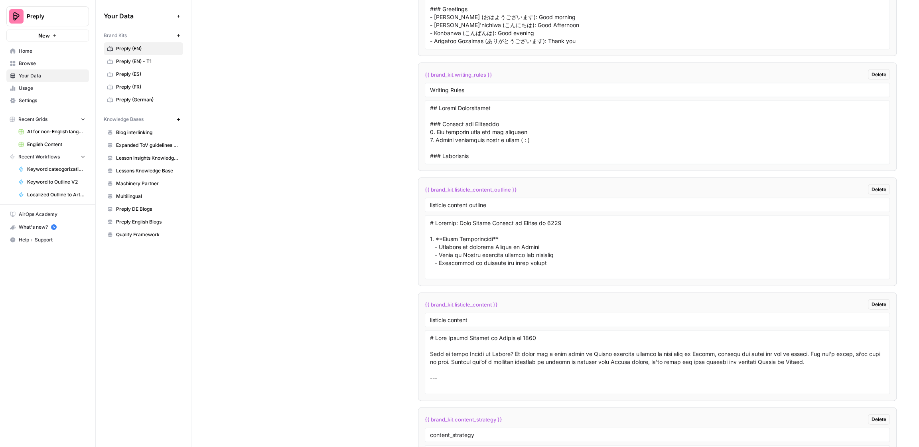
scroll to position [1860, 0]
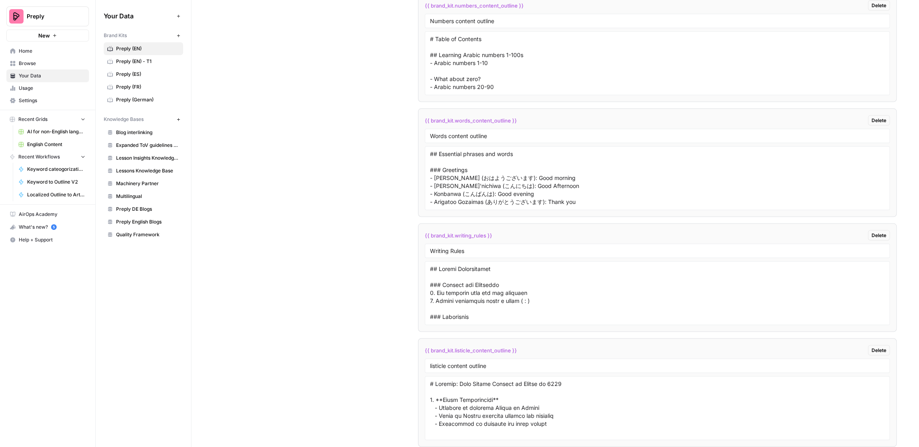
type textarea "lorem://ipsumd.sit/am/consec/adipiscingeli-Seddoeius: Tempor-Incididuntutlabo e…"
